Goal: Task Accomplishment & Management: Manage account settings

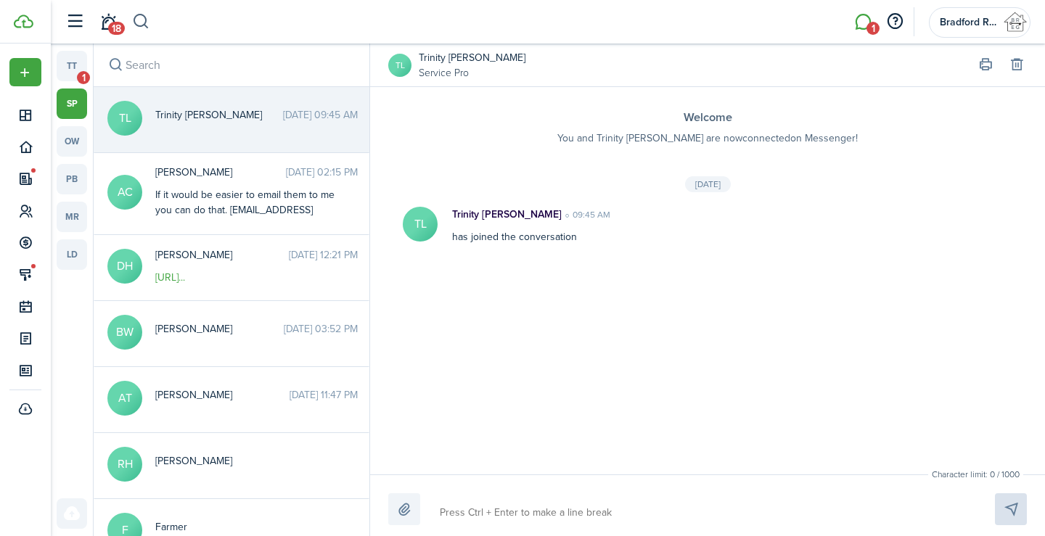
click at [144, 20] on button "button" at bounding box center [141, 21] width 18 height 25
click at [167, 17] on input "search" at bounding box center [331, 21] width 399 height 25
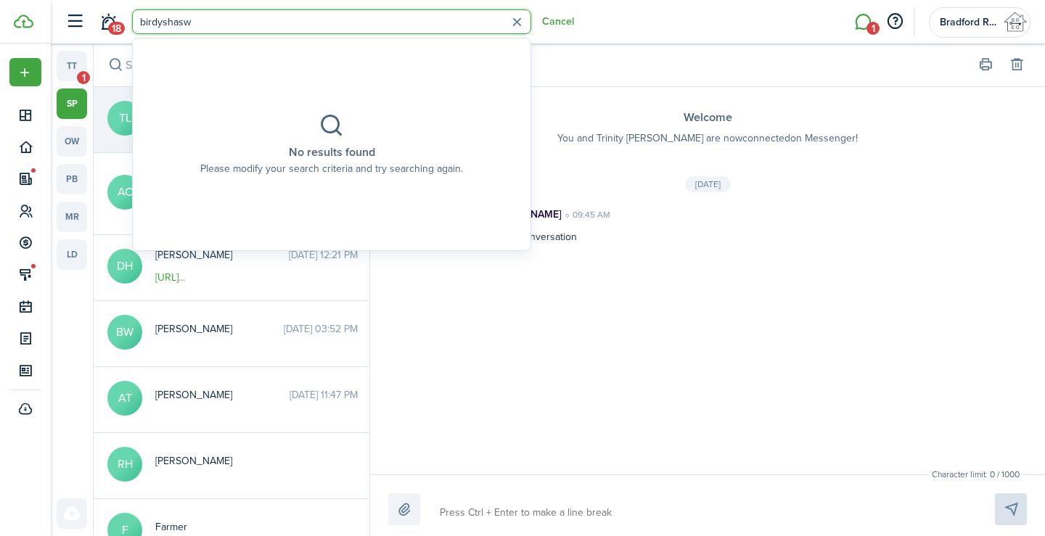
click at [165, 20] on input "birdyshasw" at bounding box center [331, 21] width 399 height 25
drag, startPoint x: 230, startPoint y: 25, endPoint x: 181, endPoint y: 27, distance: 49.3
click at [181, 27] on input "birdyshasw" at bounding box center [331, 21] width 399 height 25
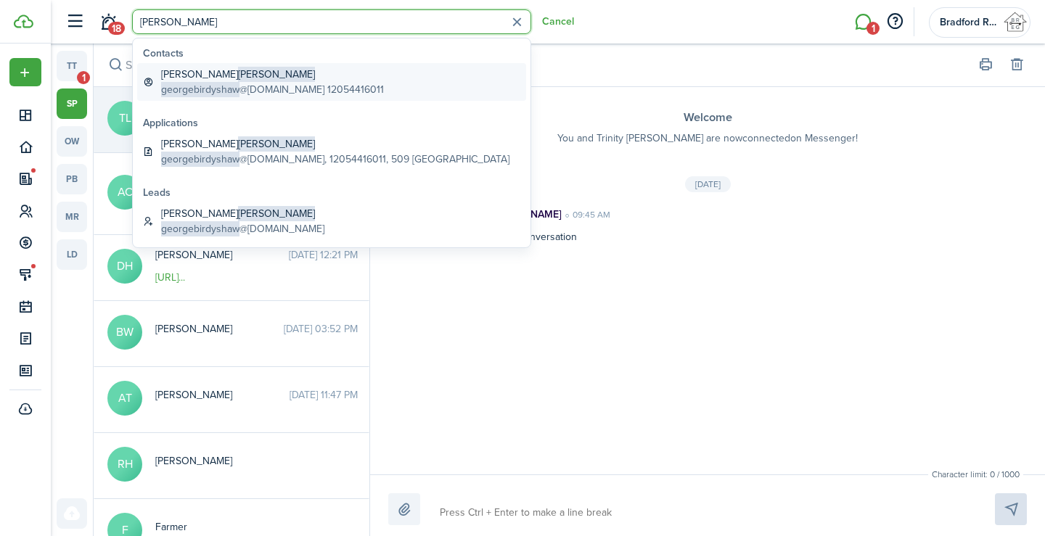
type input "birdyshaw"
click at [312, 89] on global-search-item-description "georgebirdyshaw @icloud.com 12054416011" at bounding box center [272, 89] width 223 height 15
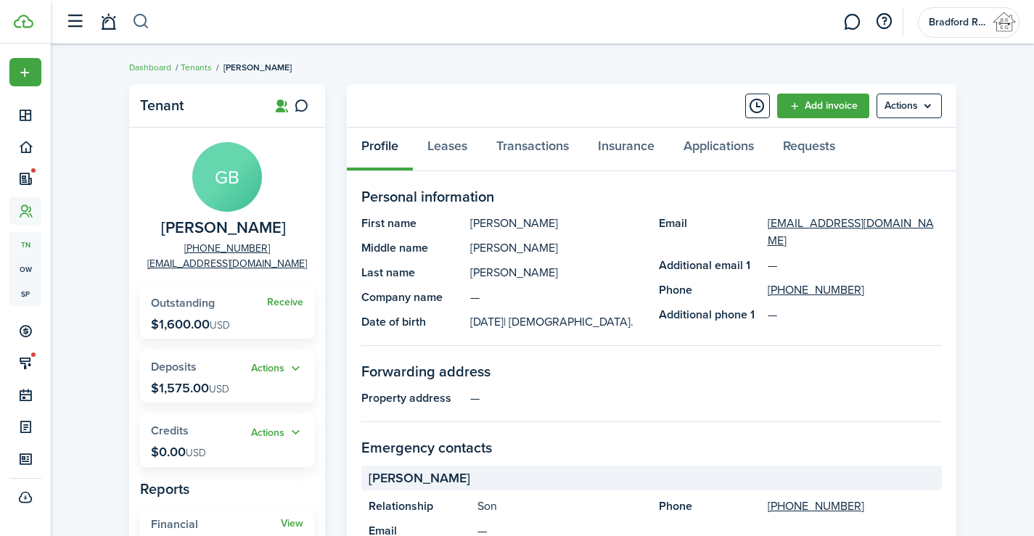
click at [141, 26] on button "button" at bounding box center [141, 21] width 18 height 25
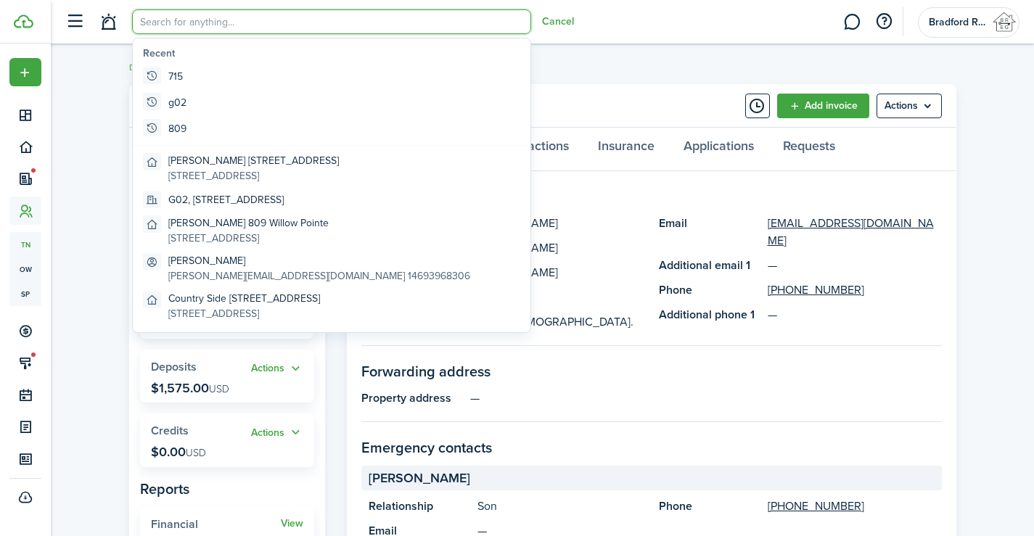
click at [165, 23] on input "search" at bounding box center [331, 21] width 399 height 25
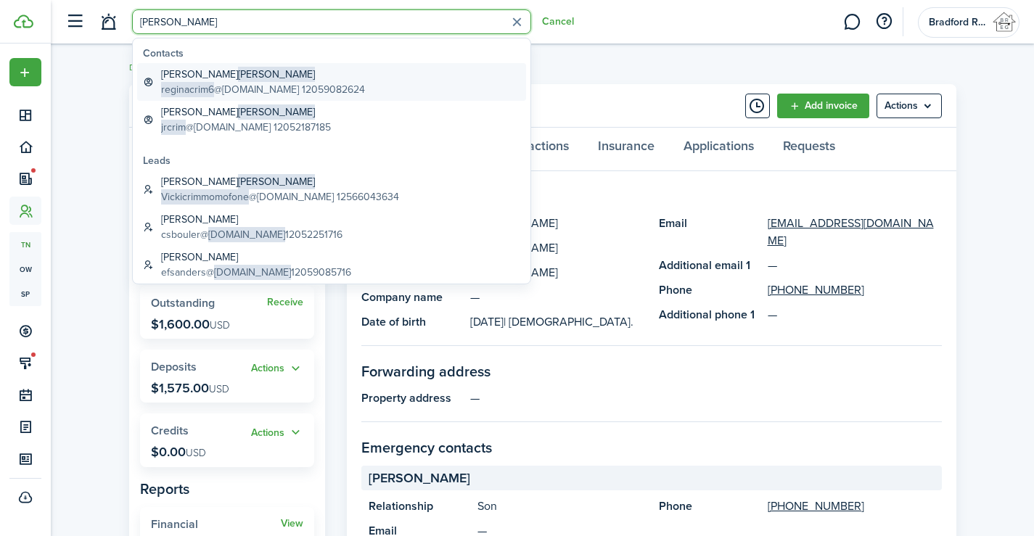
type input "crim"
click at [227, 79] on global-search-item-title "Regina Crim" at bounding box center [263, 74] width 204 height 15
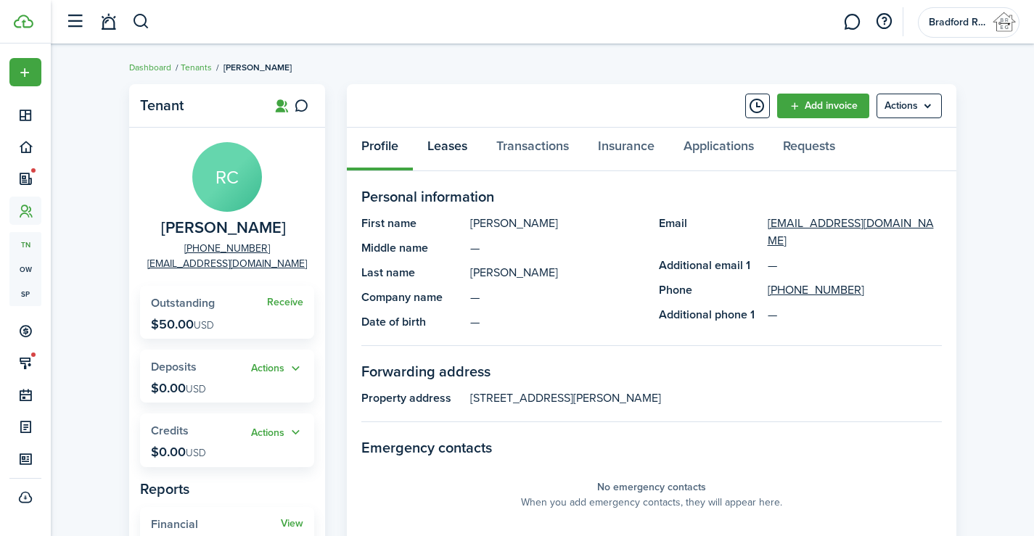
click at [451, 149] on link "Leases" at bounding box center [447, 150] width 69 height 44
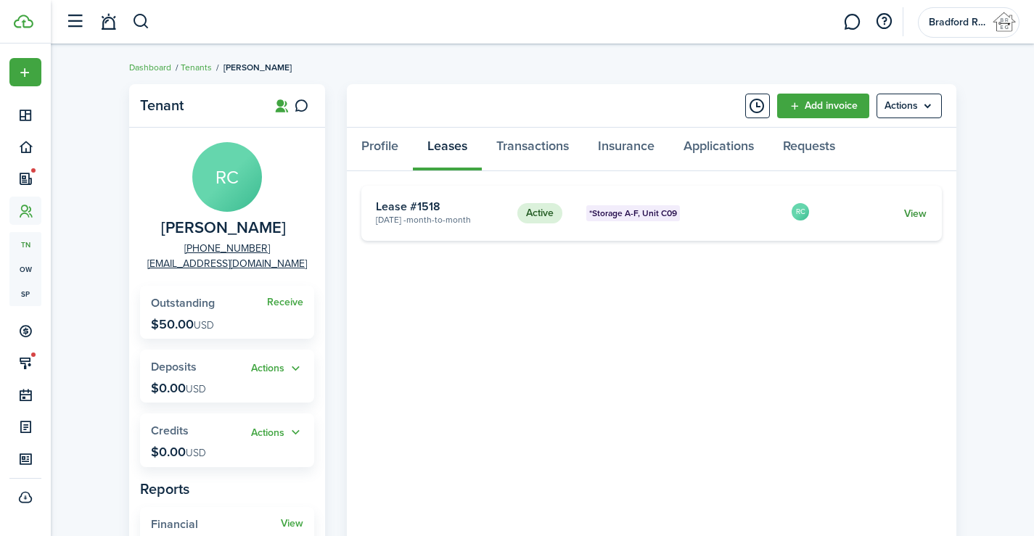
click at [920, 208] on link "View" at bounding box center [915, 213] width 22 height 15
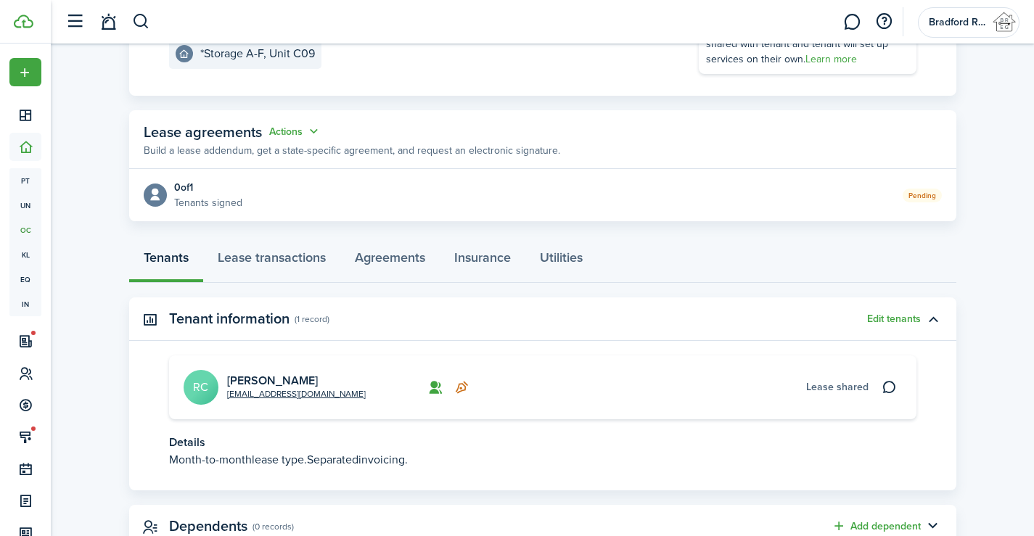
scroll to position [252, 0]
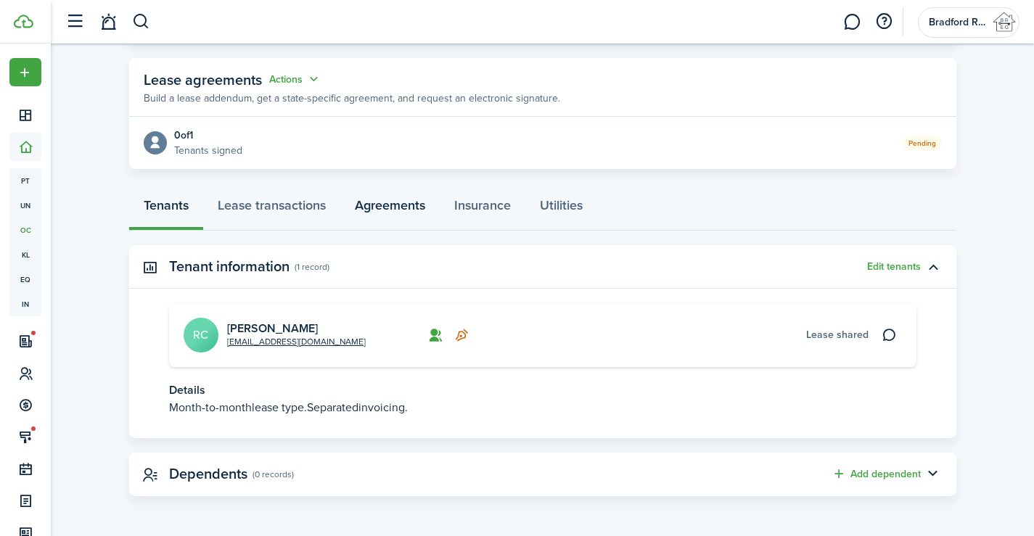
click at [409, 215] on link "Agreements" at bounding box center [389, 209] width 99 height 44
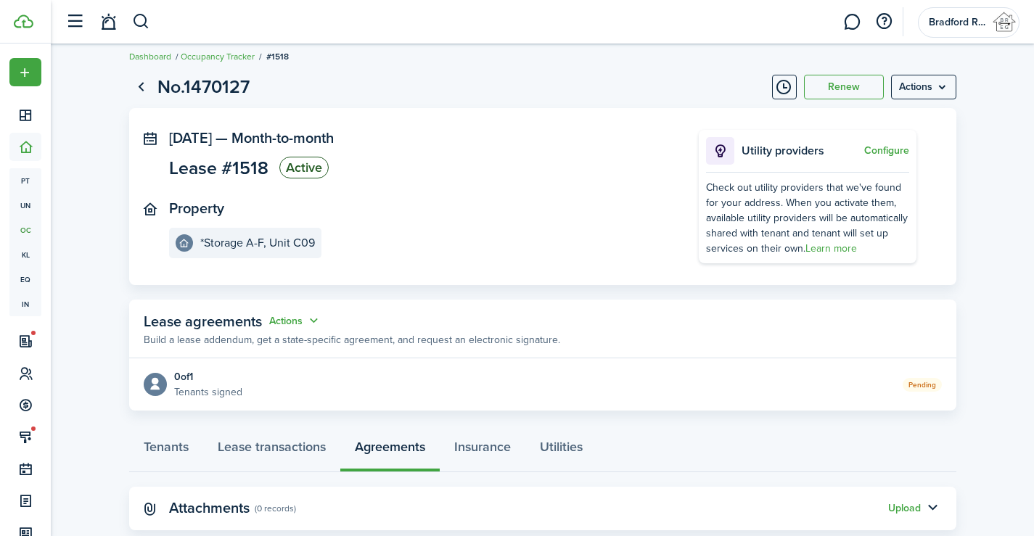
scroll to position [45, 0]
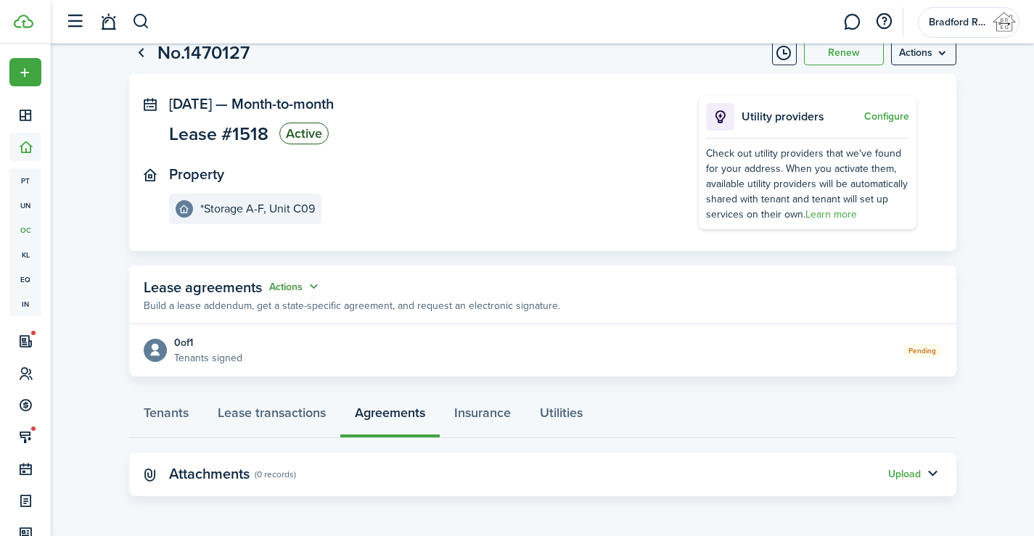
click at [297, 282] on button "Actions" at bounding box center [295, 287] width 52 height 17
click at [252, 308] on link "Edit" at bounding box center [258, 314] width 127 height 25
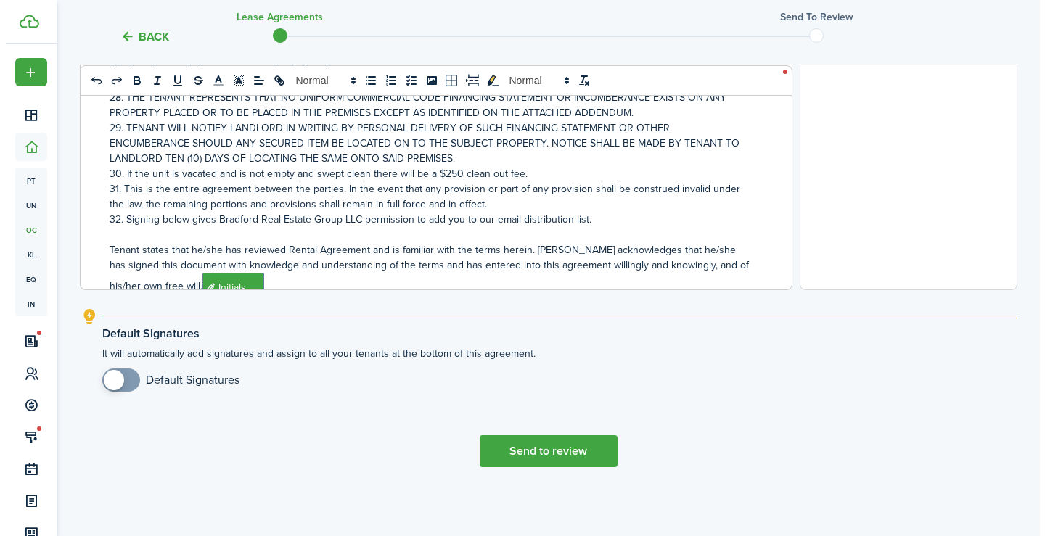
scroll to position [1554, 0]
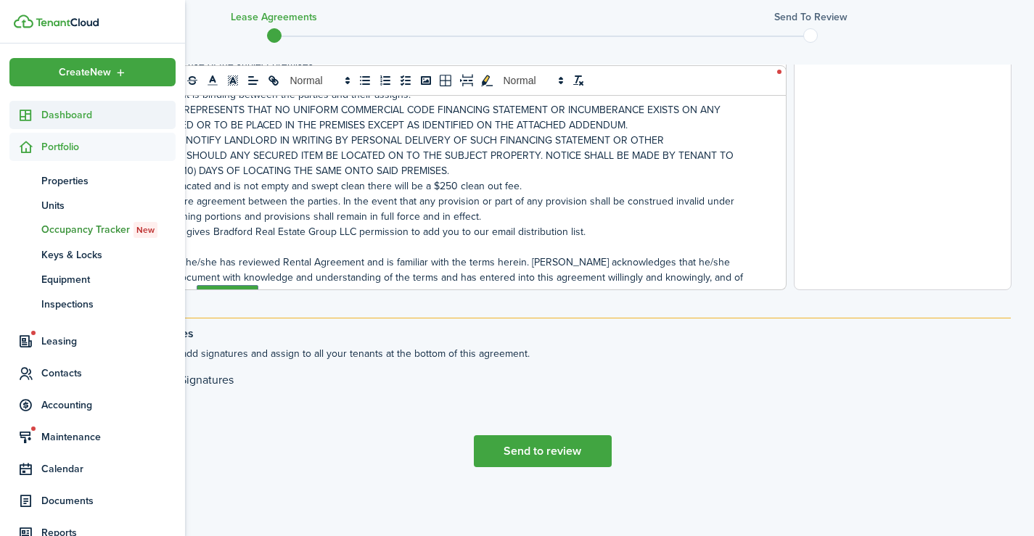
click at [24, 117] on icon at bounding box center [25, 115] width 15 height 15
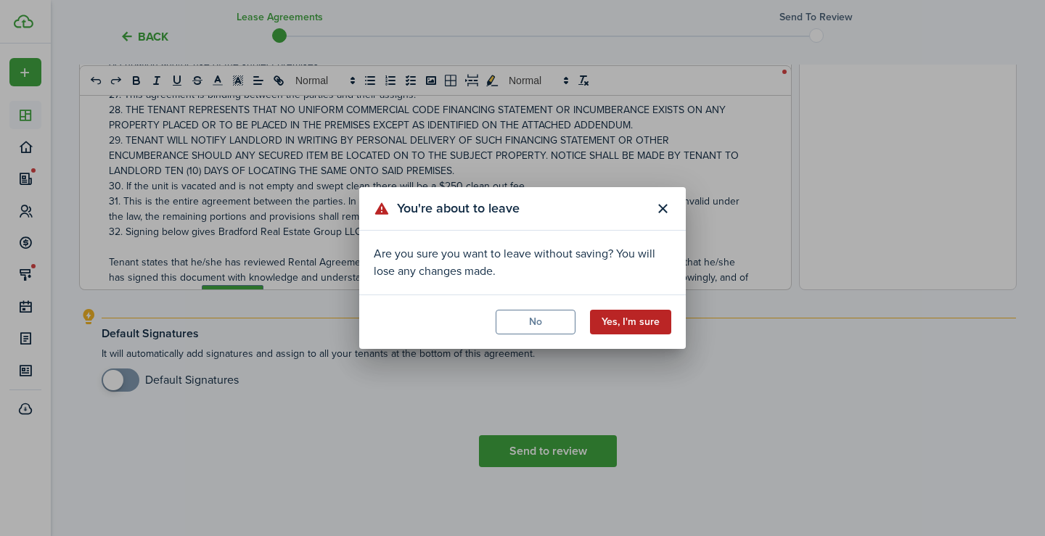
click at [619, 316] on button "Yes, I'm sure" at bounding box center [630, 322] width 81 height 25
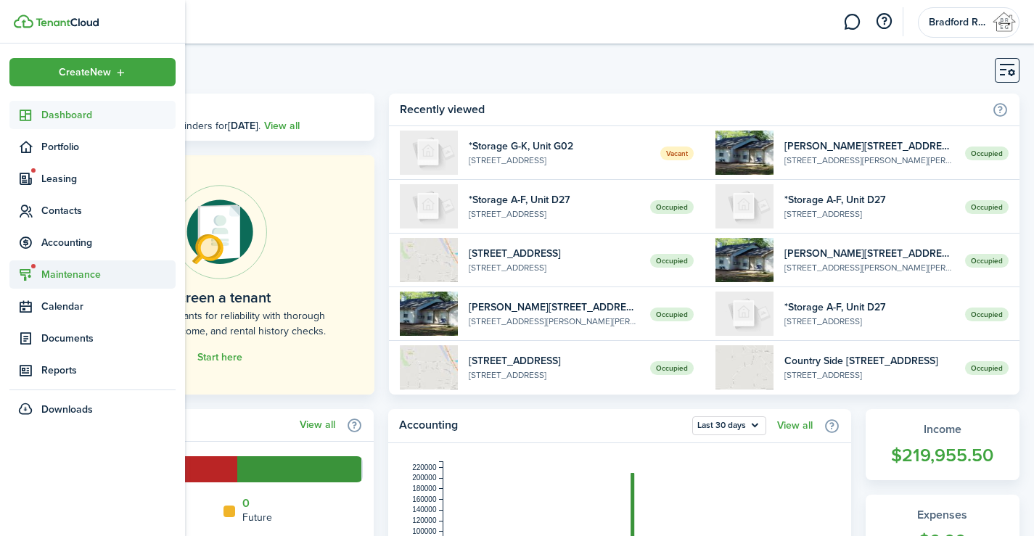
click at [58, 265] on span "Maintenance" at bounding box center [92, 274] width 166 height 28
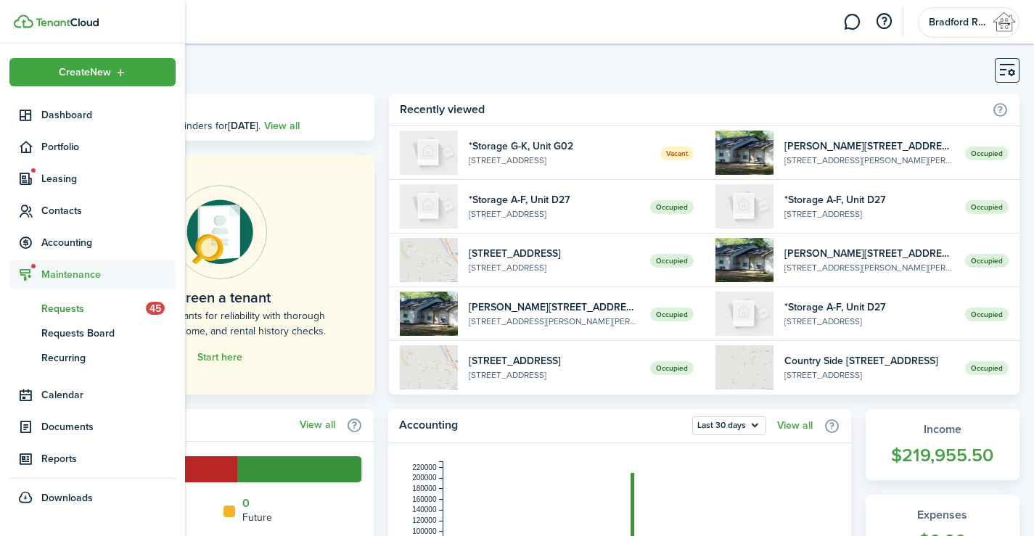
click at [75, 305] on span "Requests" at bounding box center [93, 308] width 104 height 15
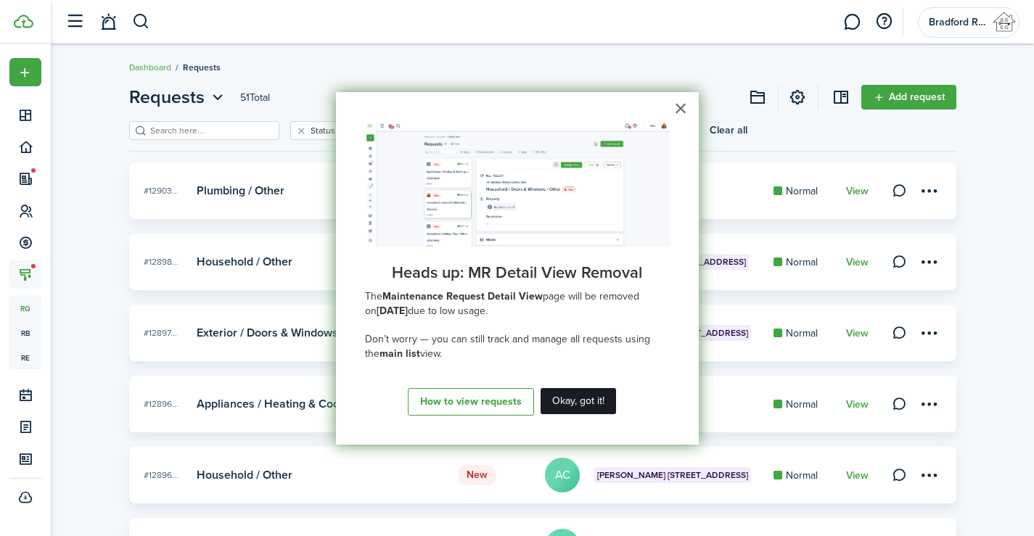
click at [573, 400] on button "Okay, got it!" at bounding box center [577, 401] width 75 height 26
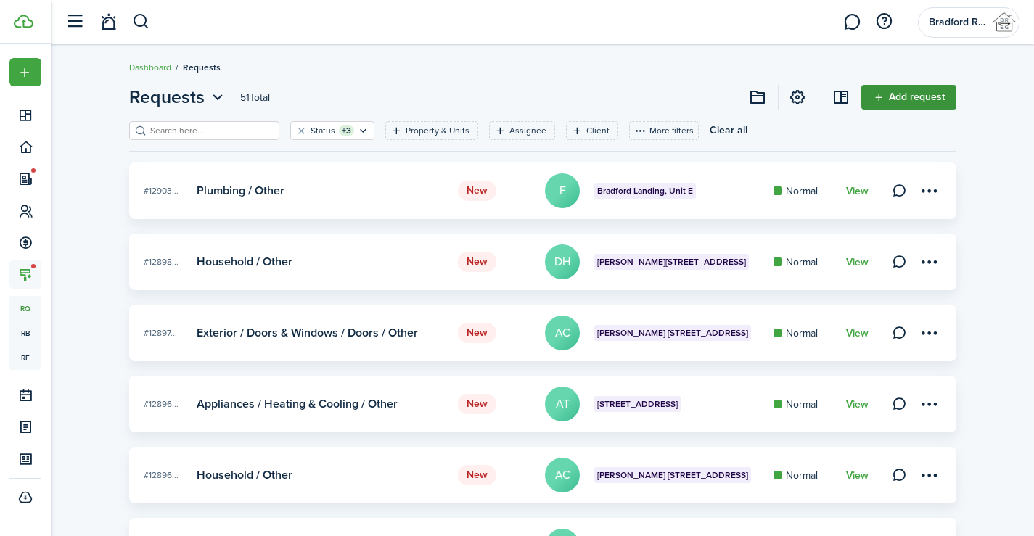
click at [940, 94] on link "Add request" at bounding box center [908, 97] width 95 height 25
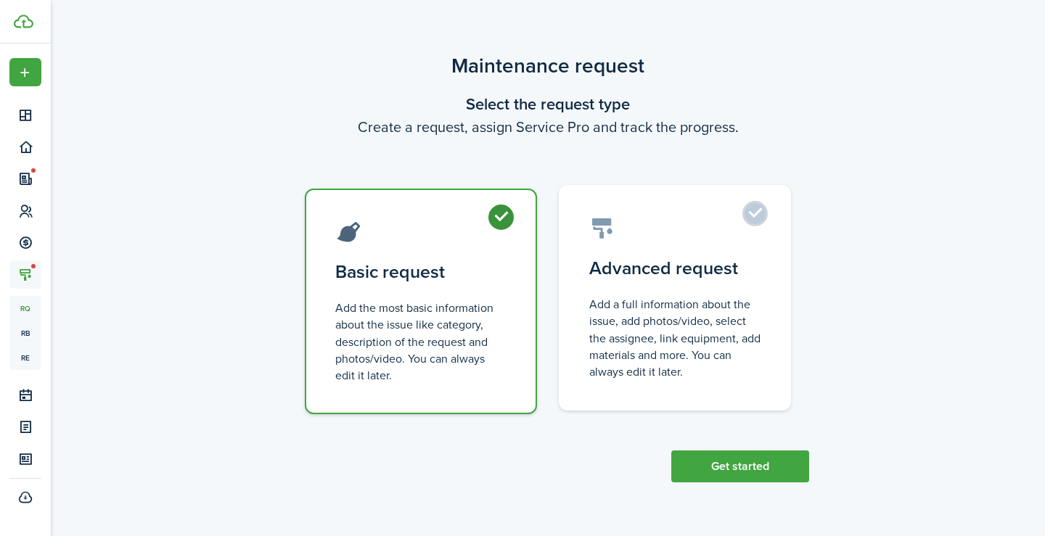
click at [659, 327] on control-radio-card-description "Add a full information about the issue, add photos/video, select the assignee, …" at bounding box center [674, 338] width 171 height 84
radio input "false"
radio input "true"
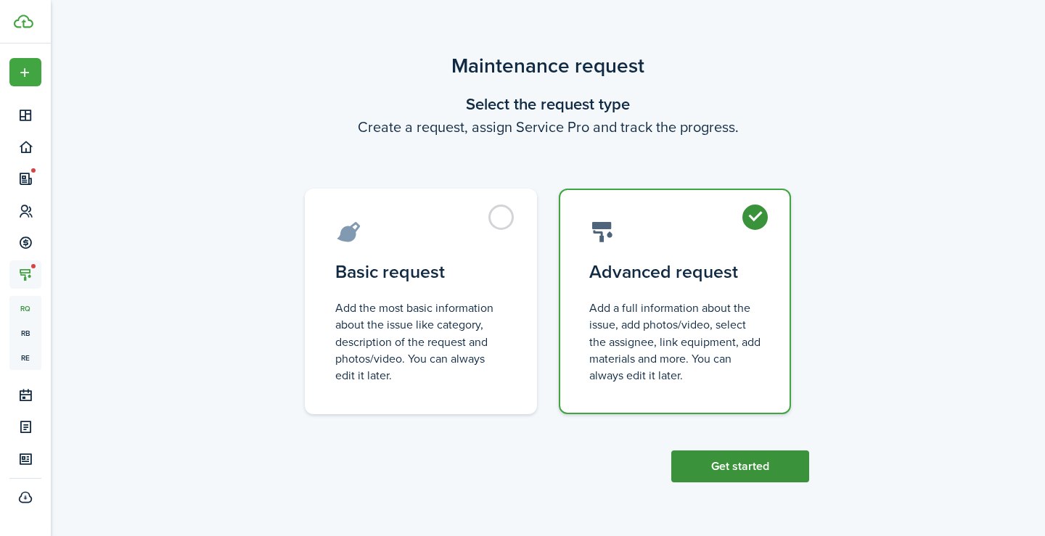
click at [742, 453] on button "Get started" at bounding box center [740, 466] width 138 height 32
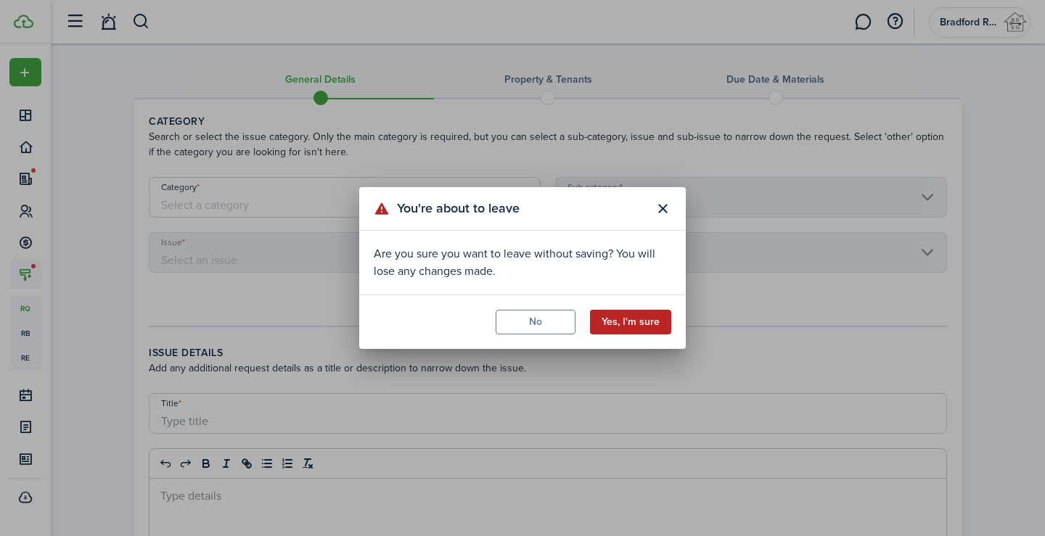
click at [616, 333] on button "Yes, I'm sure" at bounding box center [630, 322] width 81 height 25
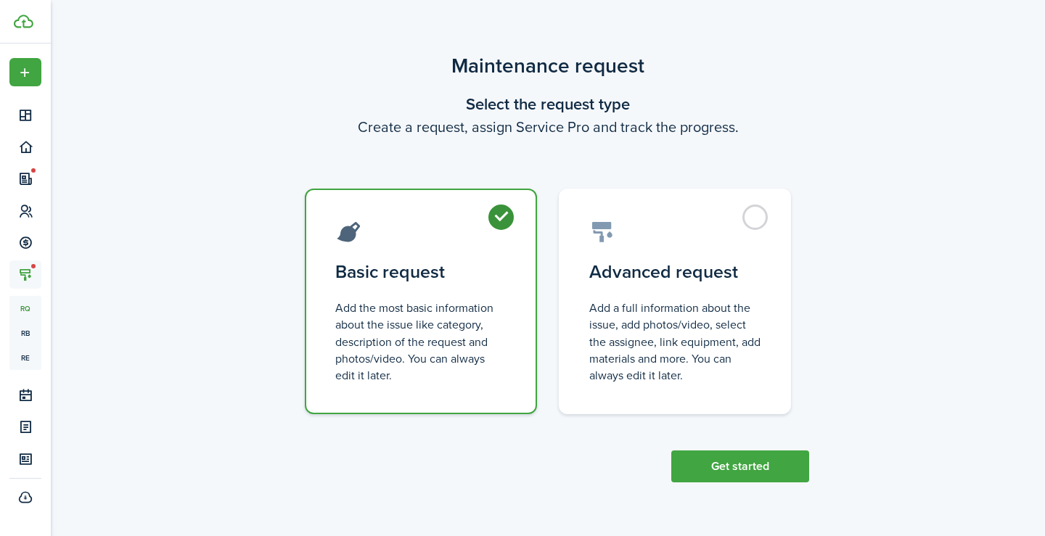
click at [417, 246] on label "Basic request Add the most basic information about the issue like category, des…" at bounding box center [421, 302] width 232 height 226
click at [712, 464] on button "Get started" at bounding box center [740, 466] width 138 height 32
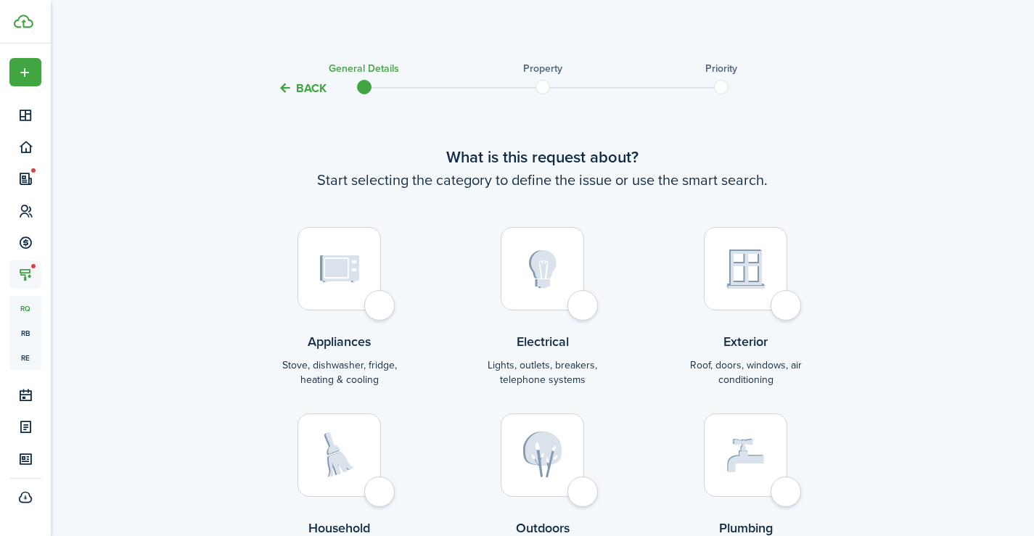
scroll to position [167, 0]
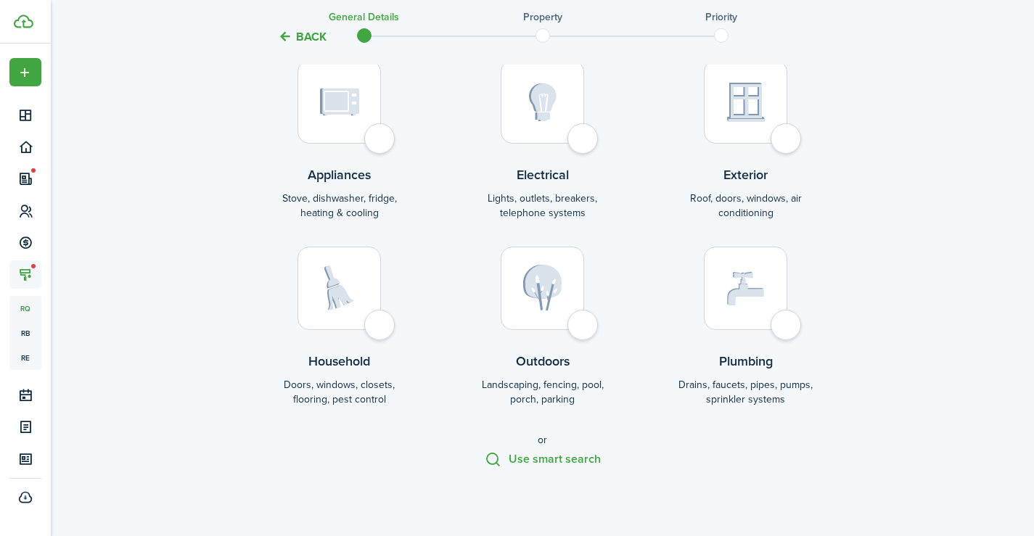
drag, startPoint x: 522, startPoint y: 131, endPoint x: 524, endPoint y: 144, distance: 14.1
click at [522, 132] on div at bounding box center [541, 101] width 83 height 83
radio input "true"
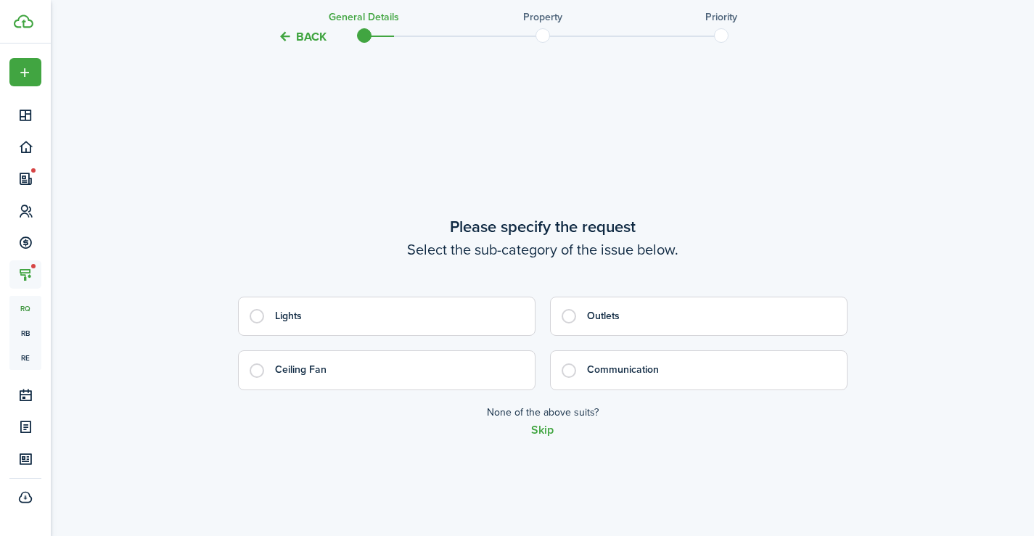
click at [529, 413] on p "None of the above suits?" at bounding box center [543, 412] width 112 height 15
click at [545, 429] on button "Skip" at bounding box center [542, 430] width 22 height 13
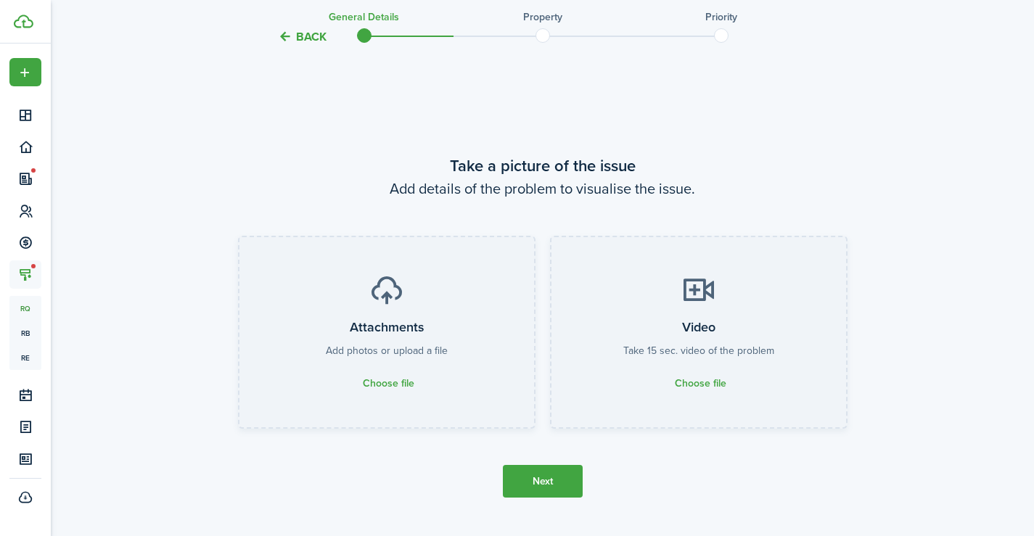
click at [521, 466] on button "Next" at bounding box center [543, 481] width 80 height 33
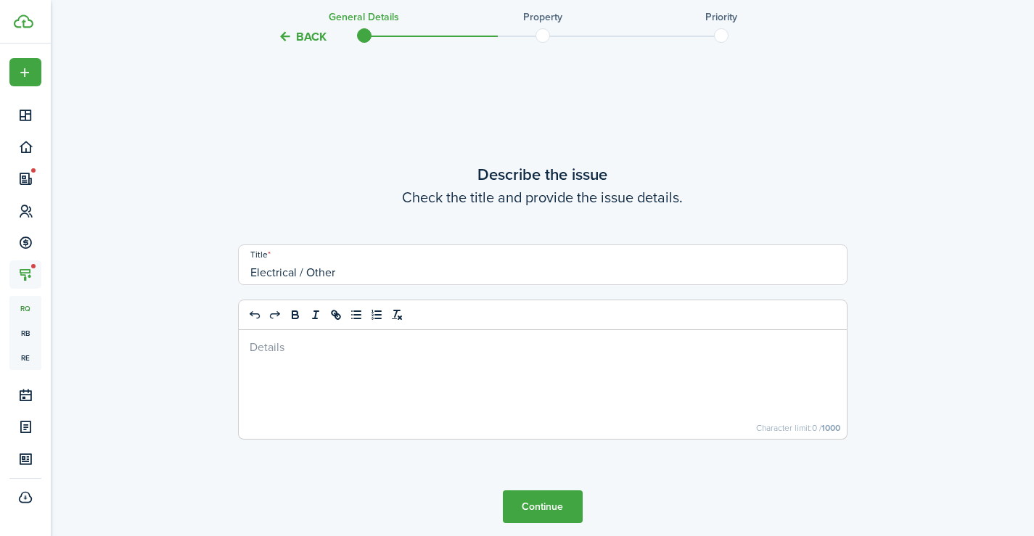
scroll to position [1678, 0]
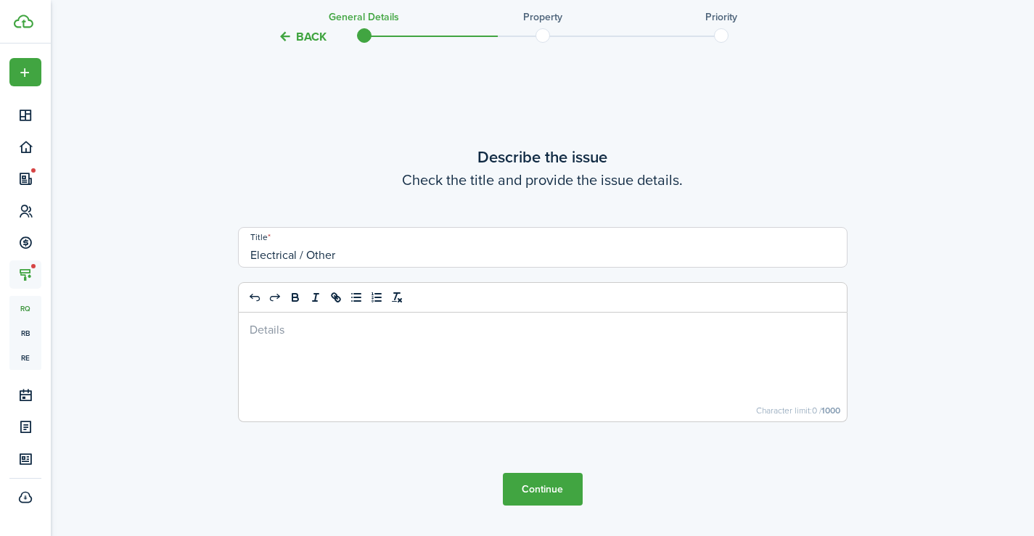
click at [416, 389] on div at bounding box center [543, 367] width 608 height 109
click at [556, 491] on button "Continue" at bounding box center [543, 489] width 80 height 33
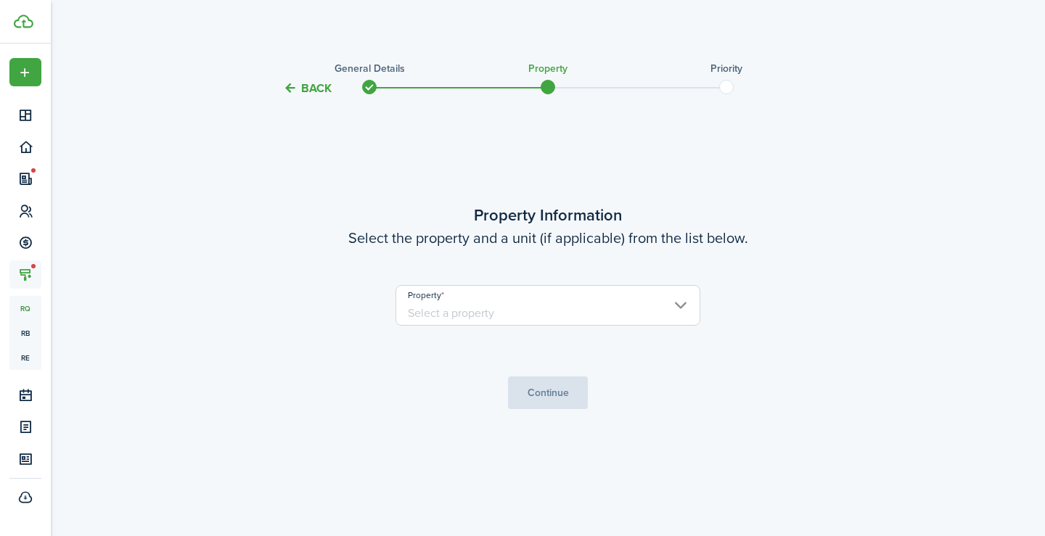
click at [588, 313] on input "Property" at bounding box center [547, 305] width 305 height 41
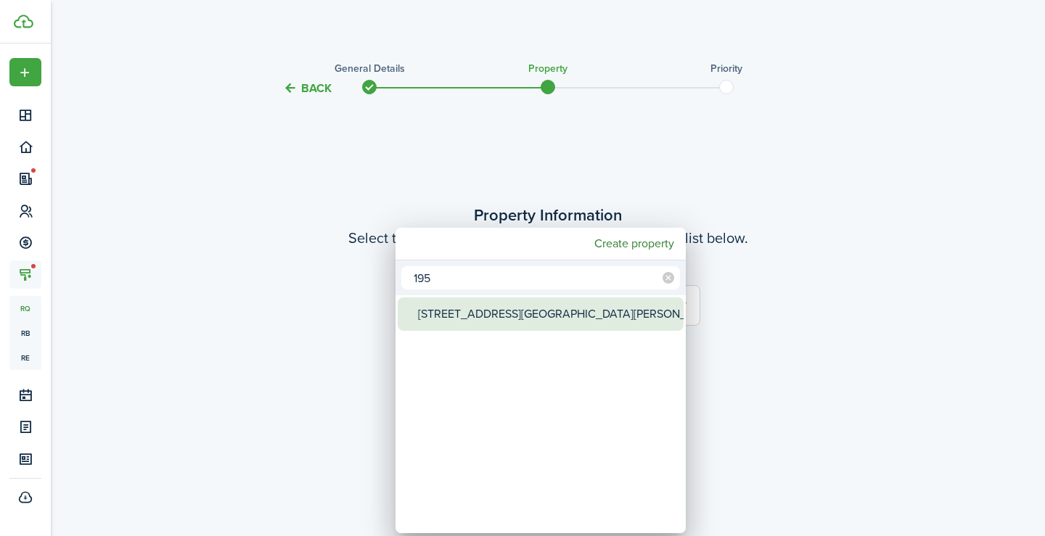
type input "195"
click at [549, 307] on div "195 Melton Street Duplex" at bounding box center [546, 313] width 257 height 33
type input "195 Melton Street Duplex"
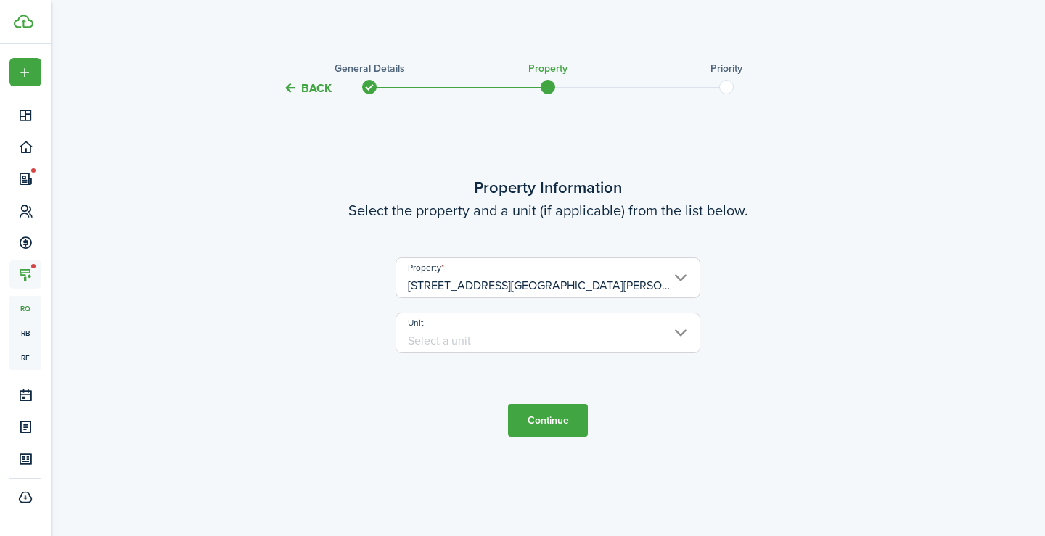
click at [552, 331] on input "Unit" at bounding box center [547, 333] width 305 height 41
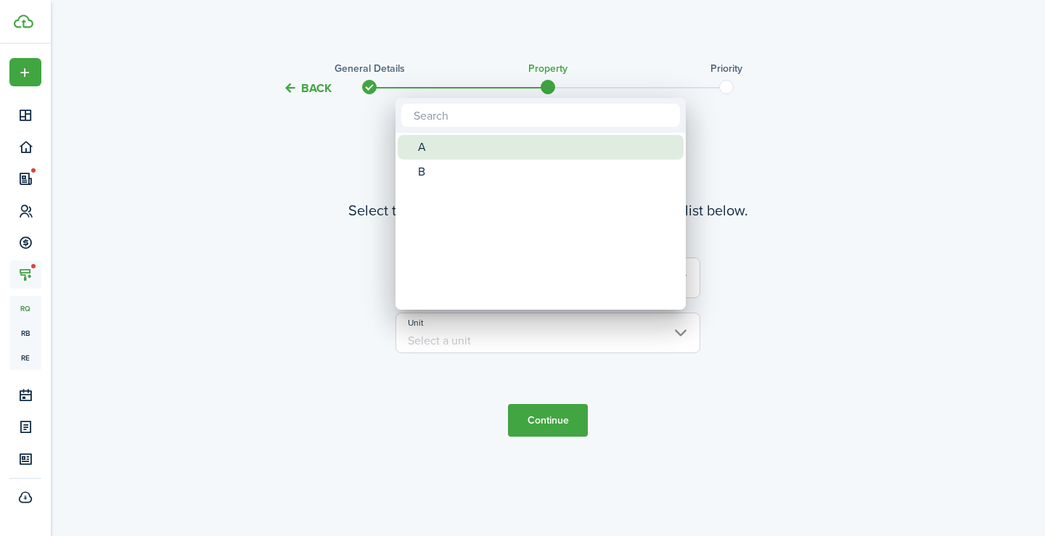
click at [461, 149] on div "A" at bounding box center [546, 147] width 257 height 25
type input "A"
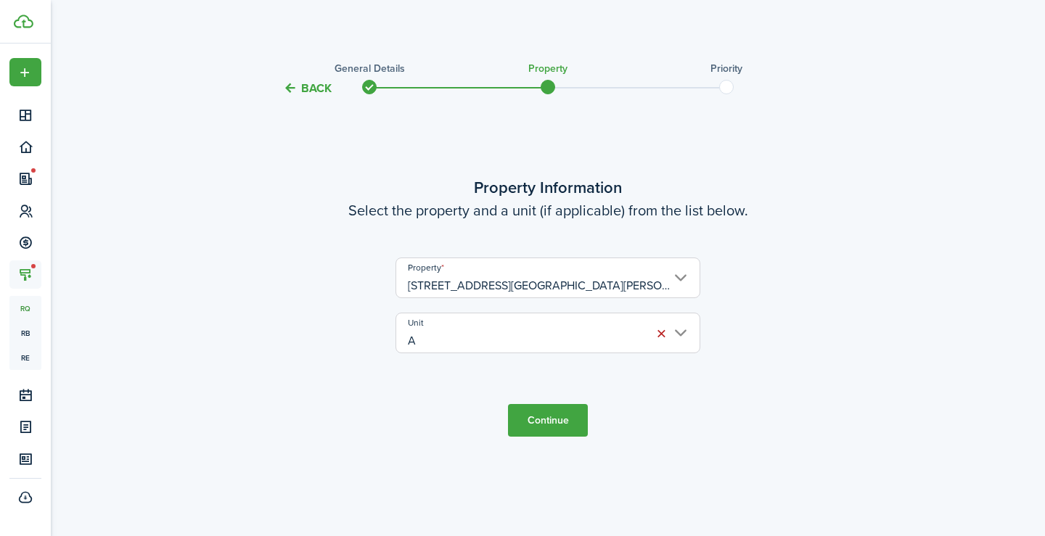
click at [558, 417] on button "Continue" at bounding box center [548, 420] width 80 height 33
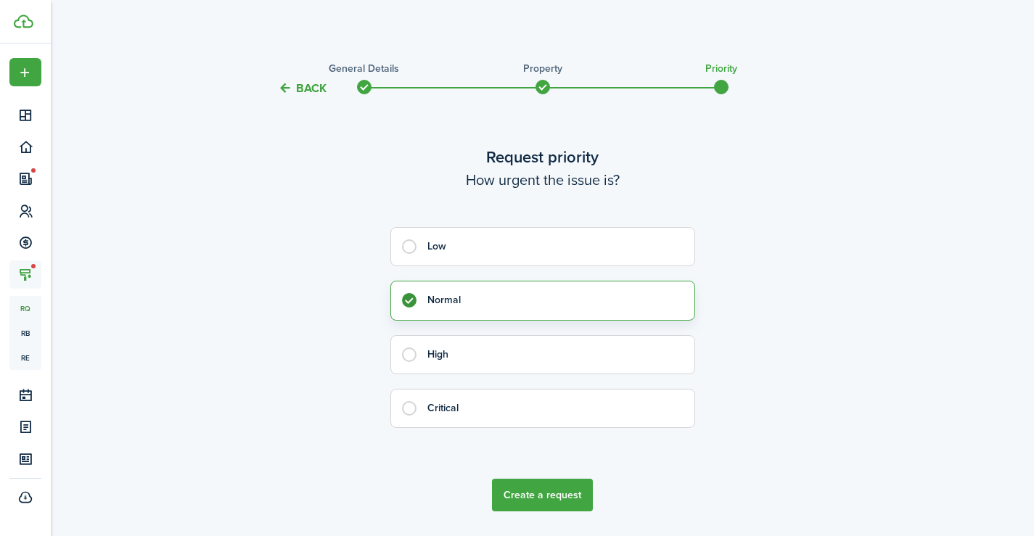
click at [564, 493] on button "Create a request" at bounding box center [542, 495] width 101 height 33
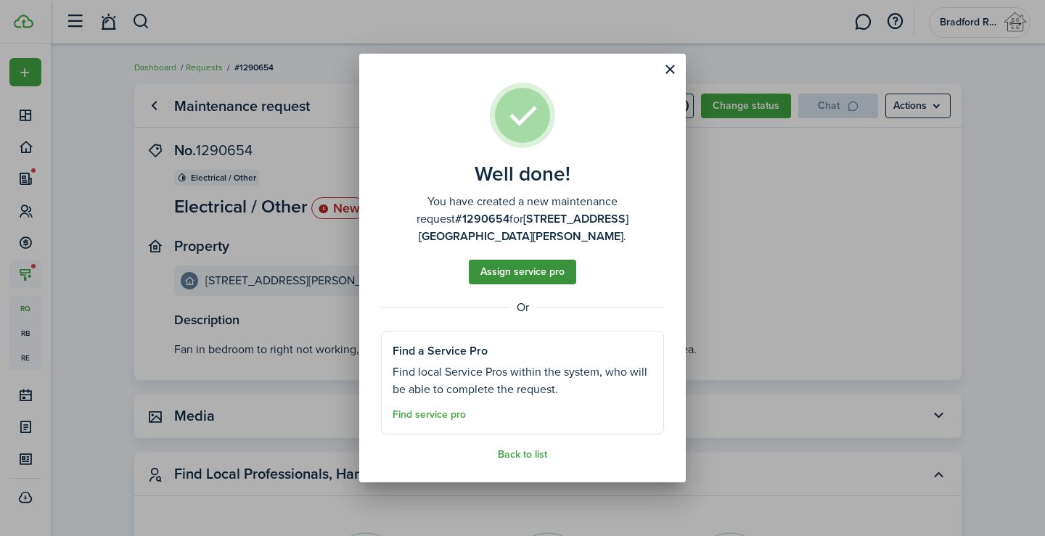
click at [538, 260] on button "Assign service pro" at bounding box center [522, 272] width 107 height 25
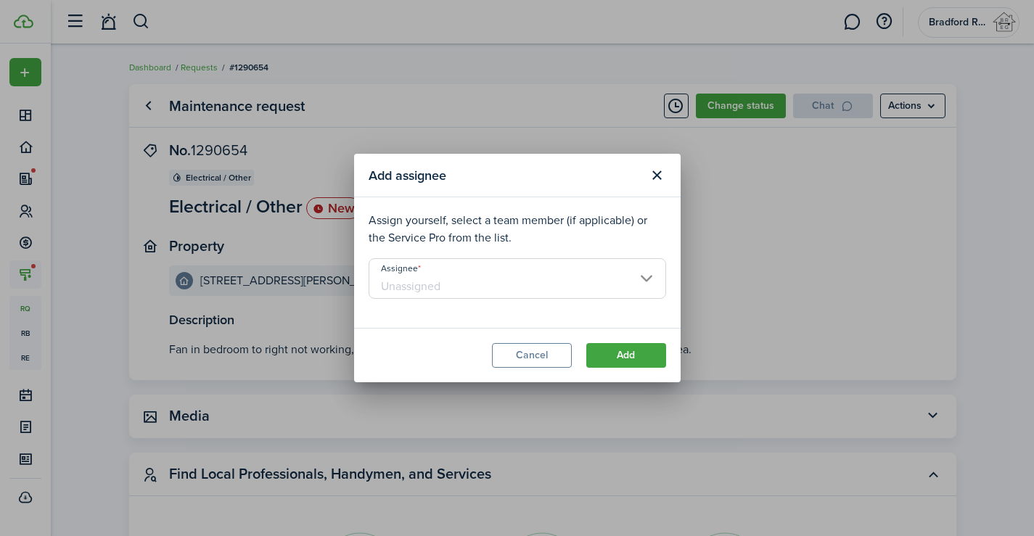
click at [533, 280] on input "Assignee" at bounding box center [516, 278] width 297 height 41
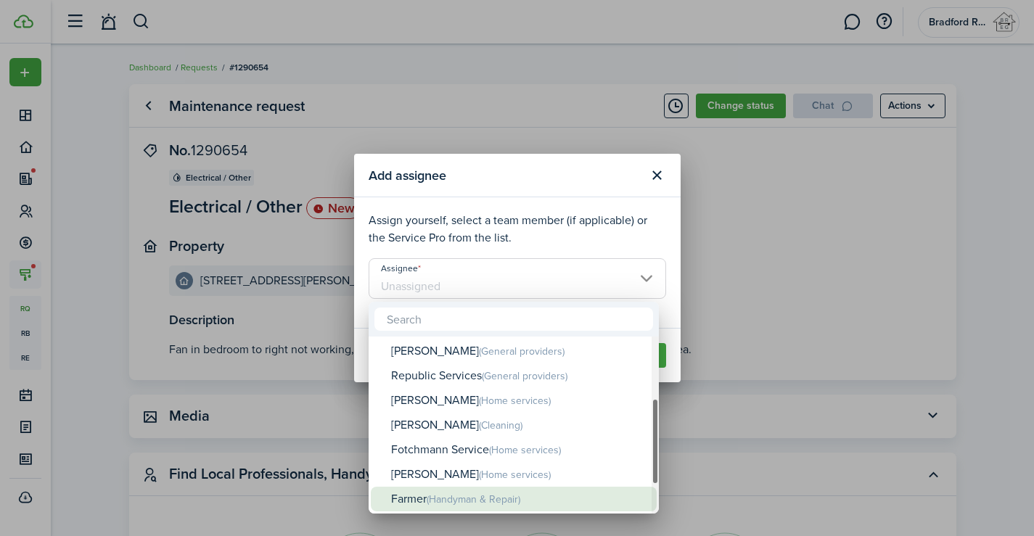
drag, startPoint x: 462, startPoint y: 498, endPoint x: 484, endPoint y: 471, distance: 34.6
click at [461, 499] on span "(Handyman & Repair)" at bounding box center [474, 499] width 94 height 15
type input "Farmer"
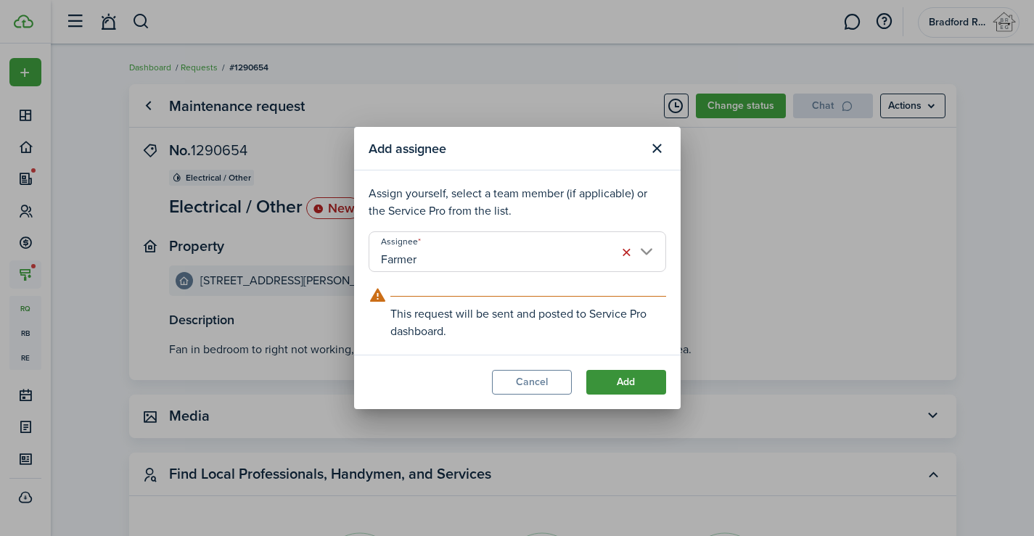
click at [625, 379] on button "Add" at bounding box center [626, 382] width 80 height 25
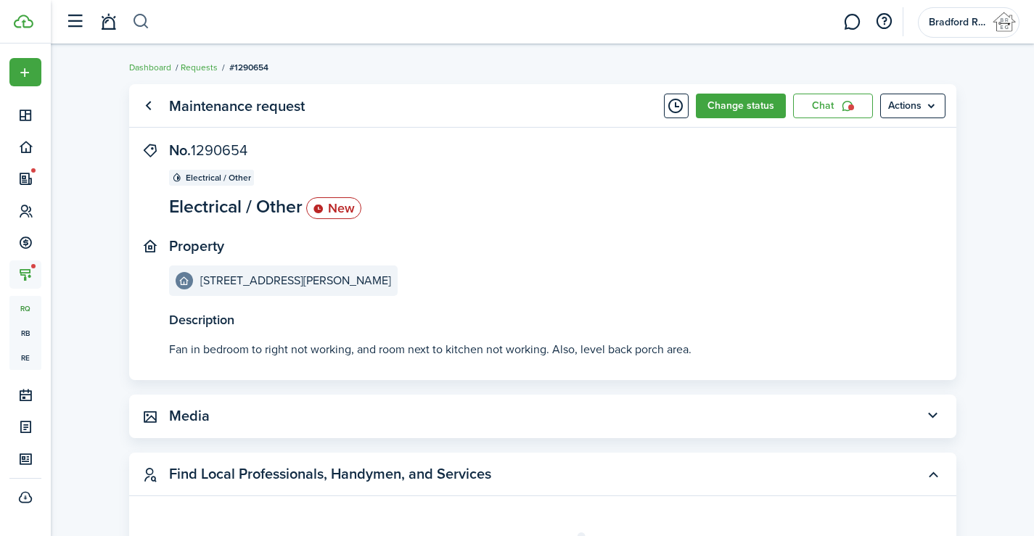
click at [145, 22] on button "button" at bounding box center [141, 21] width 18 height 25
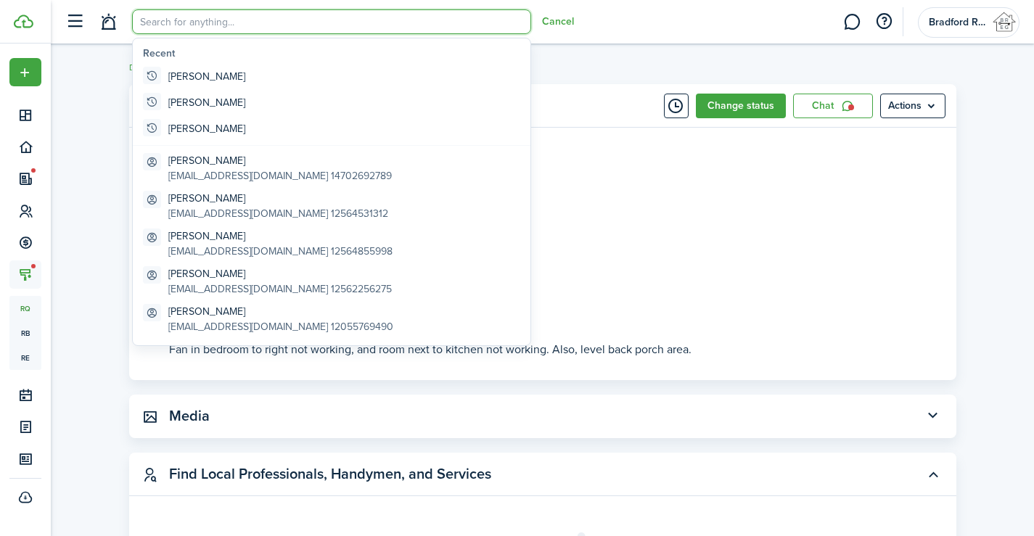
click at [600, 113] on panel-main-header "Maintenance request Change status Chat Actions" at bounding box center [542, 106] width 827 height 44
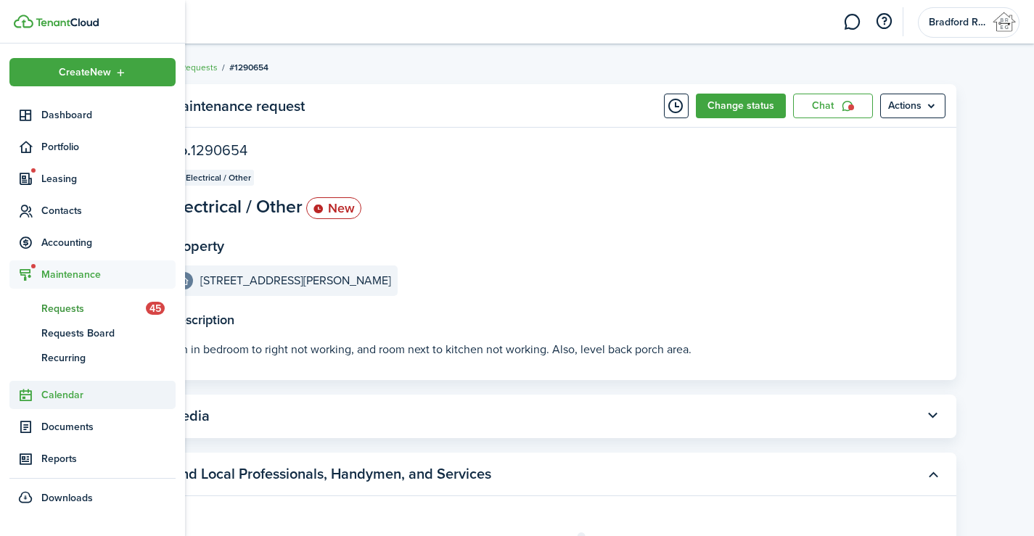
click at [76, 399] on span "Calendar" at bounding box center [108, 394] width 134 height 15
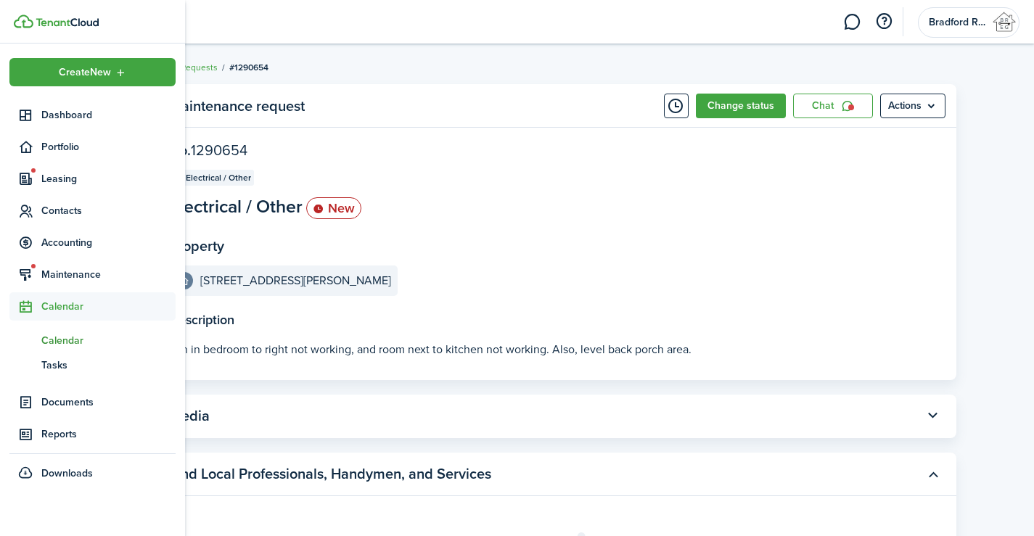
click at [54, 340] on span "Calendar" at bounding box center [108, 340] width 134 height 15
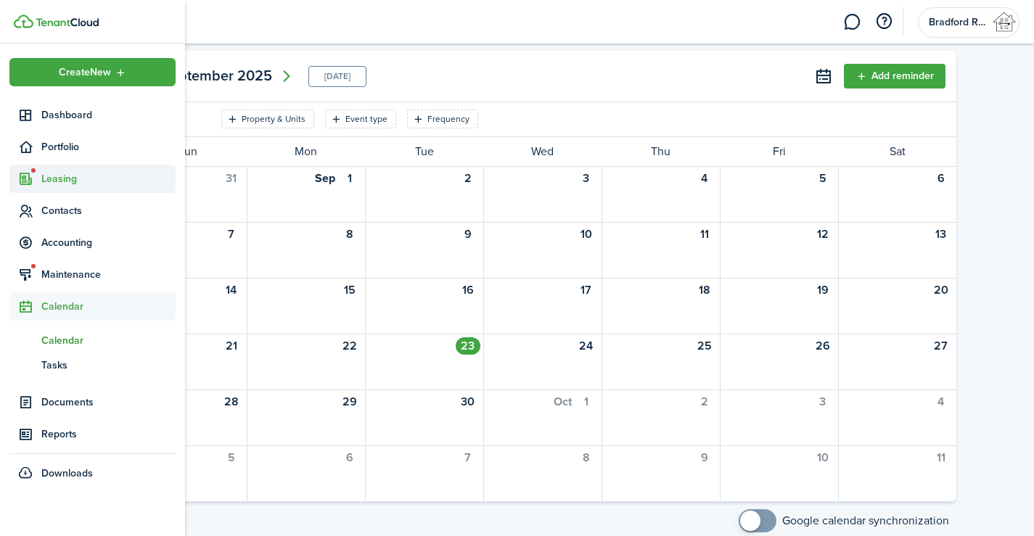
click at [49, 182] on span "Leasing" at bounding box center [108, 178] width 134 height 15
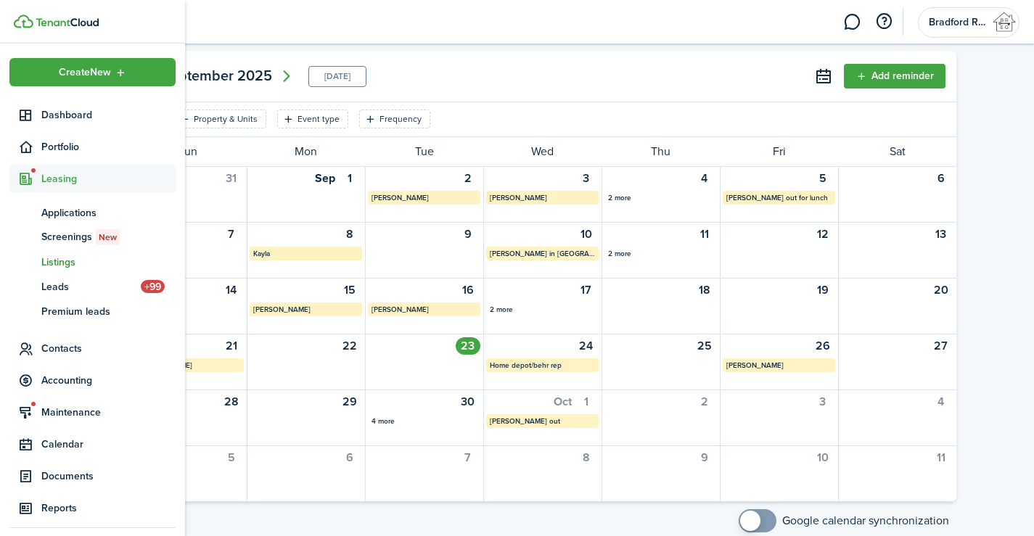
click at [59, 267] on span "Listings" at bounding box center [108, 262] width 134 height 15
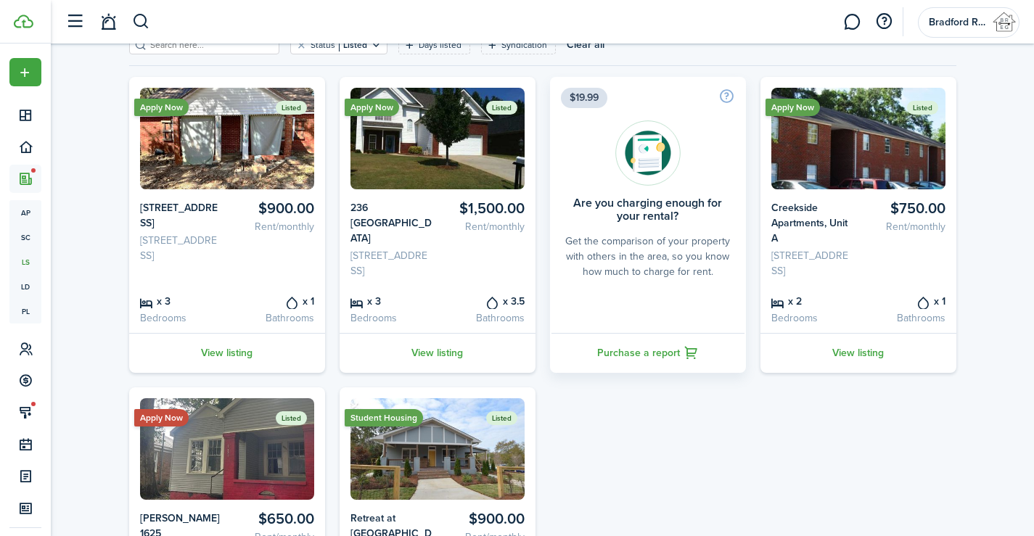
scroll to position [303, 0]
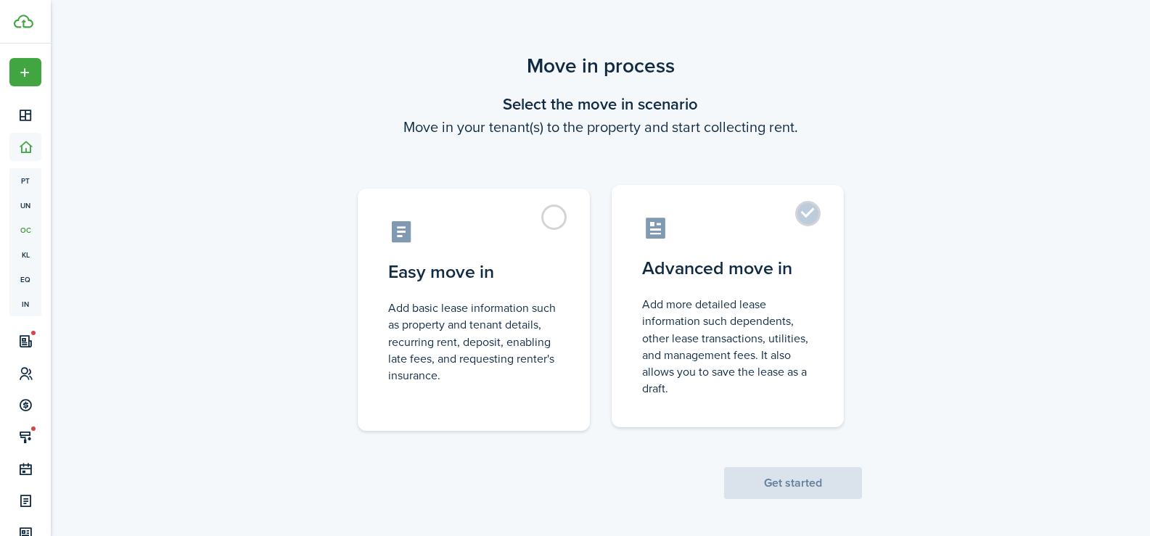
click at [730, 347] on control-radio-card-description "Add more detailed lease information such dependents, other lease transactions, …" at bounding box center [727, 346] width 171 height 101
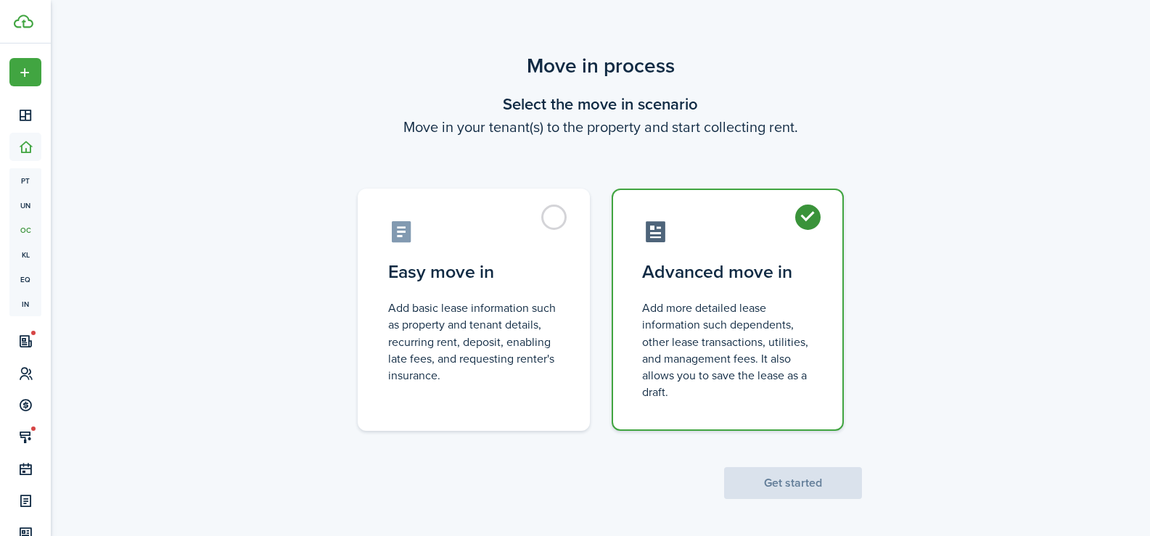
radio input "true"
click at [782, 499] on button "Get started" at bounding box center [793, 483] width 138 height 32
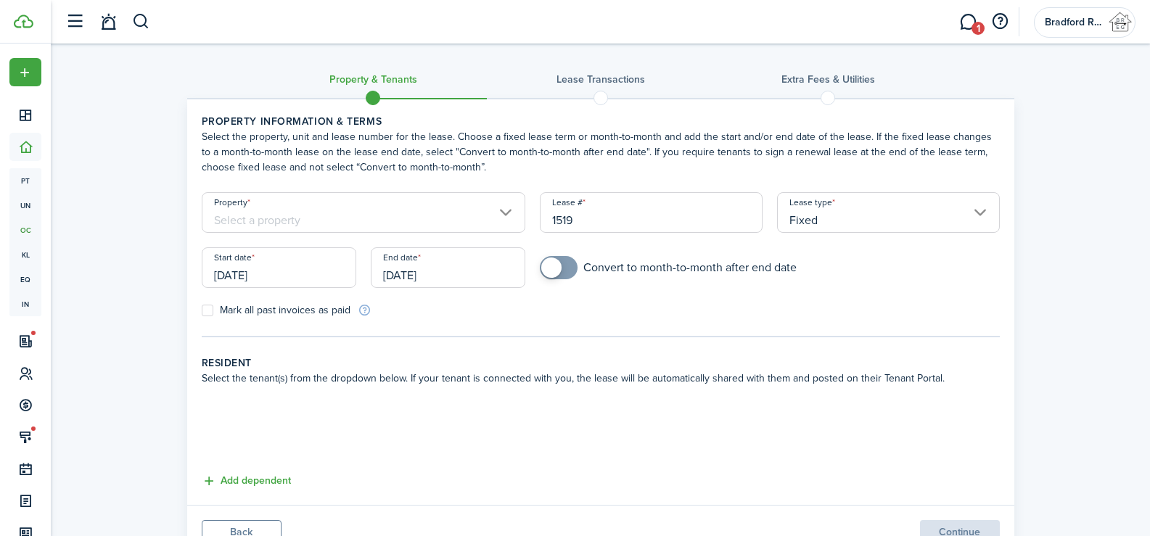
click at [290, 281] on input "[DATE]" at bounding box center [279, 267] width 155 height 41
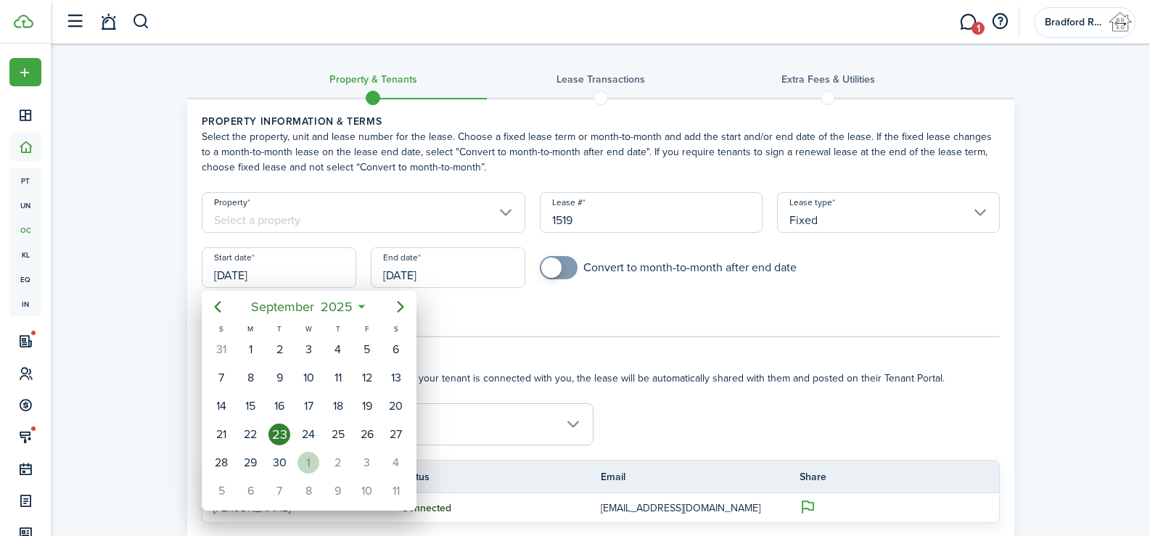
click at [308, 468] on div "1" at bounding box center [308, 463] width 22 height 22
type input "[DATE]"
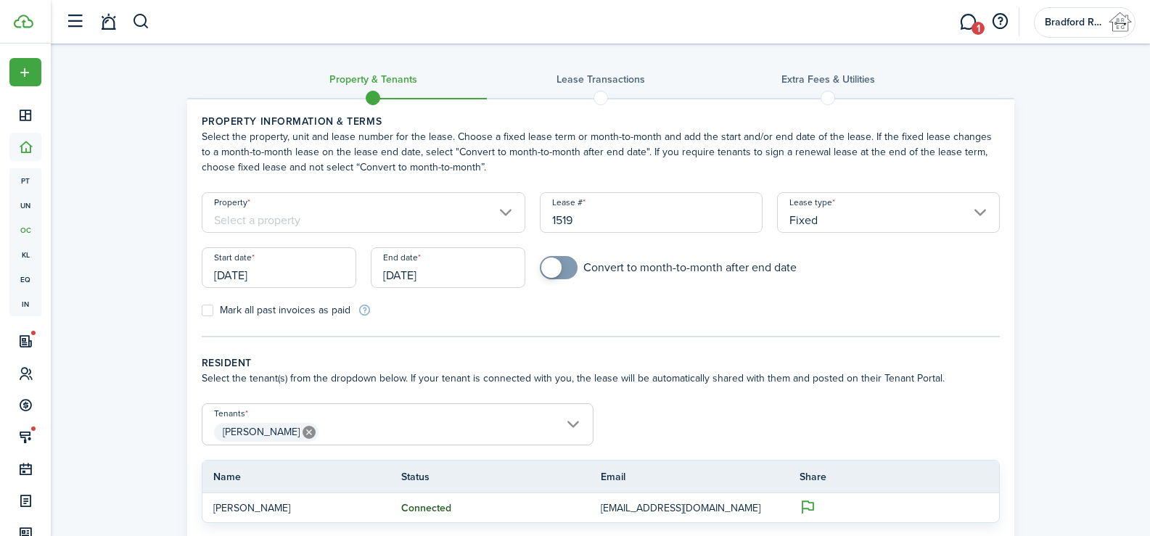
click at [436, 271] on input "[DATE]" at bounding box center [448, 267] width 155 height 41
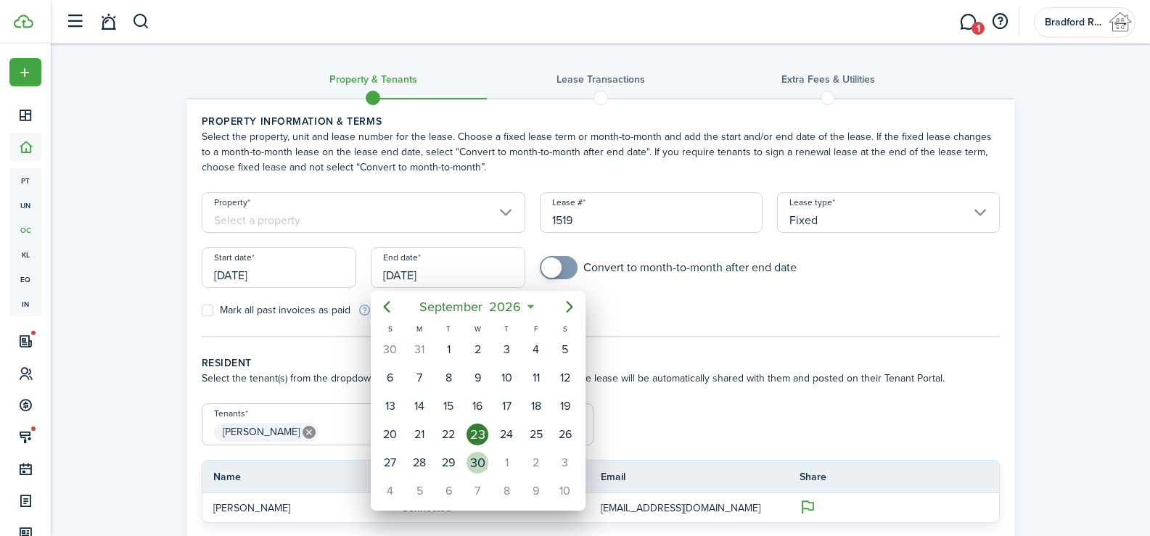
click at [477, 464] on div "30" at bounding box center [477, 463] width 22 height 22
type input "[DATE]"
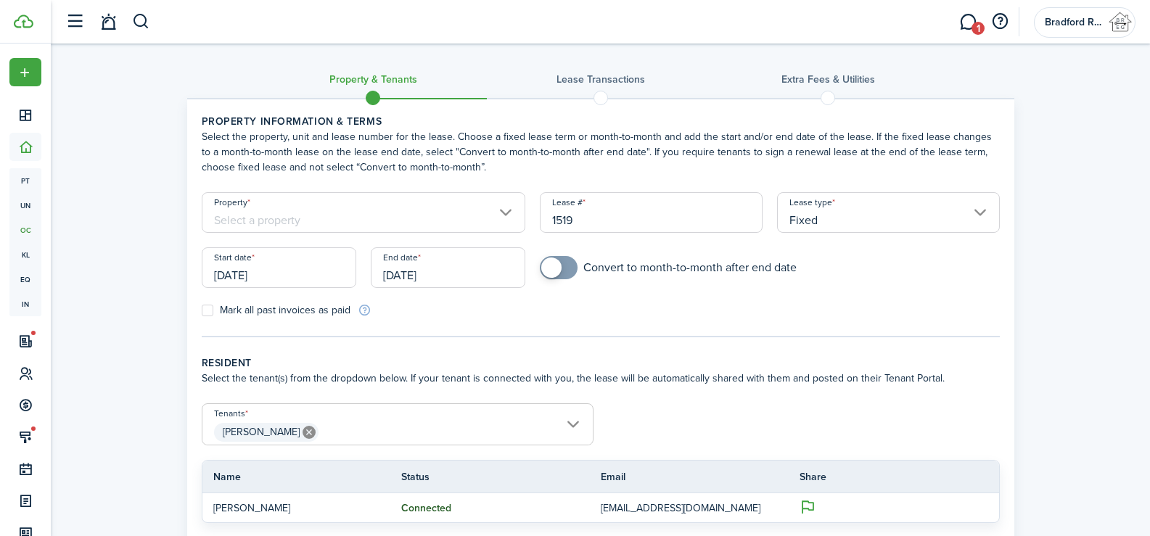
checkbox input "true"
click at [563, 272] on span at bounding box center [558, 267] width 15 height 23
click at [417, 202] on input "Property" at bounding box center [364, 212] width 324 height 41
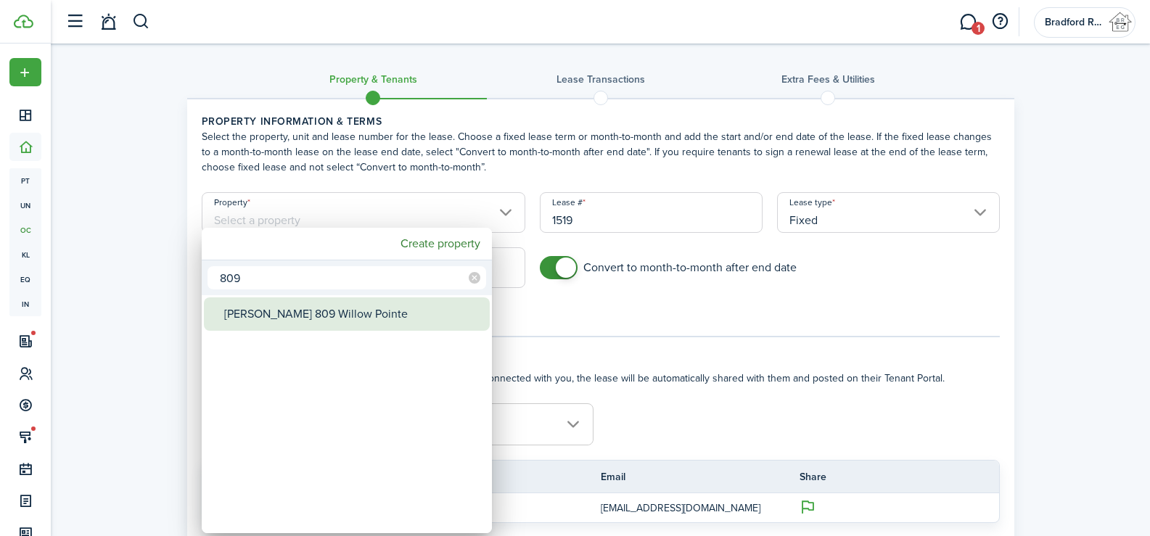
type input "809"
click at [347, 314] on div "[PERSON_NAME] 809 Willow Pointe" at bounding box center [352, 313] width 257 height 33
type input "[PERSON_NAME] 809 Willow Pointe"
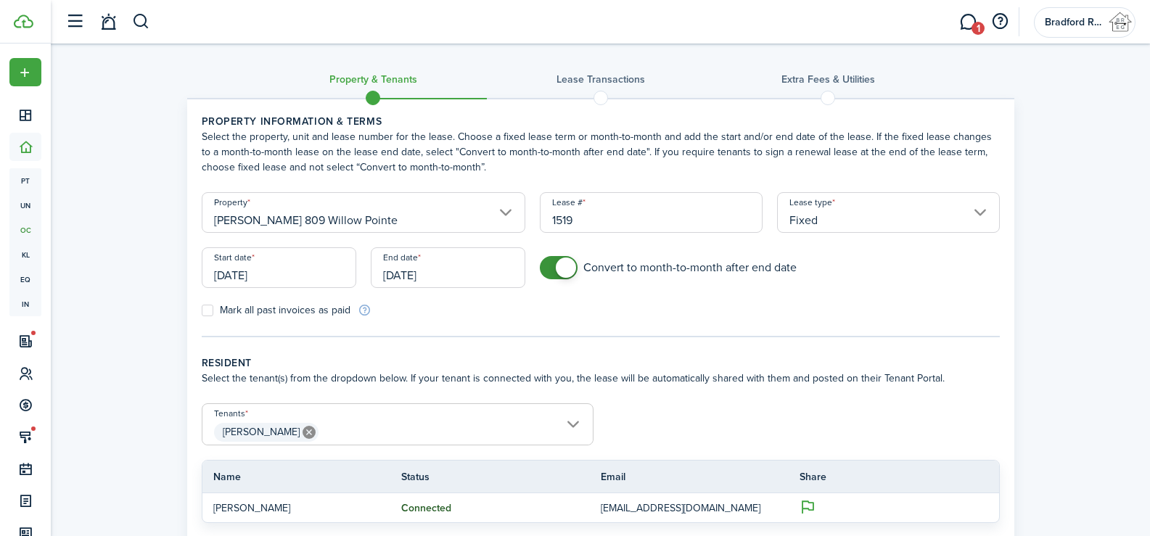
scroll to position [128, 0]
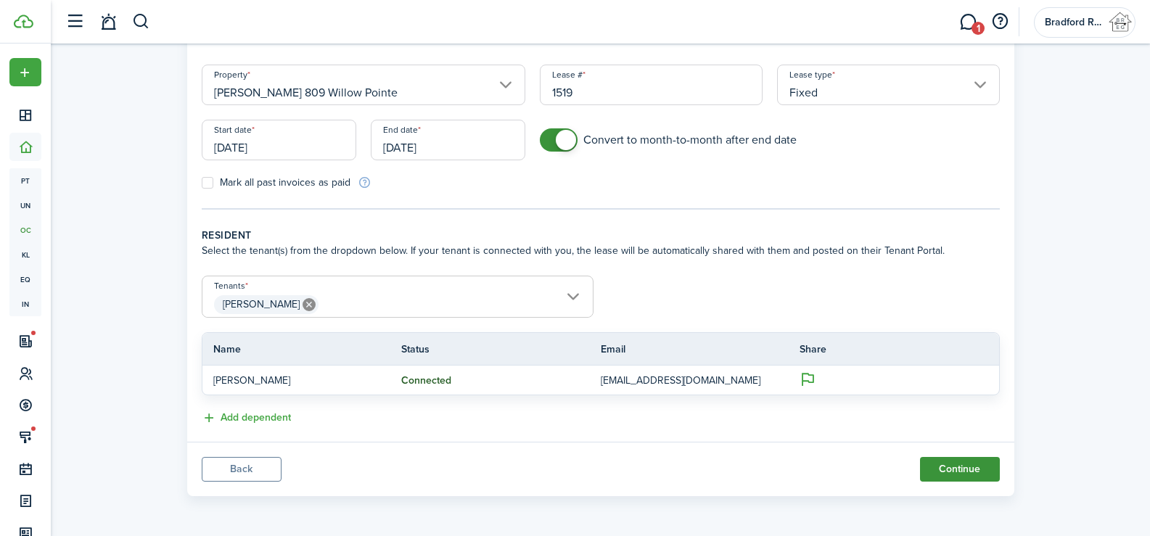
click at [966, 471] on button "Continue" at bounding box center [960, 469] width 80 height 25
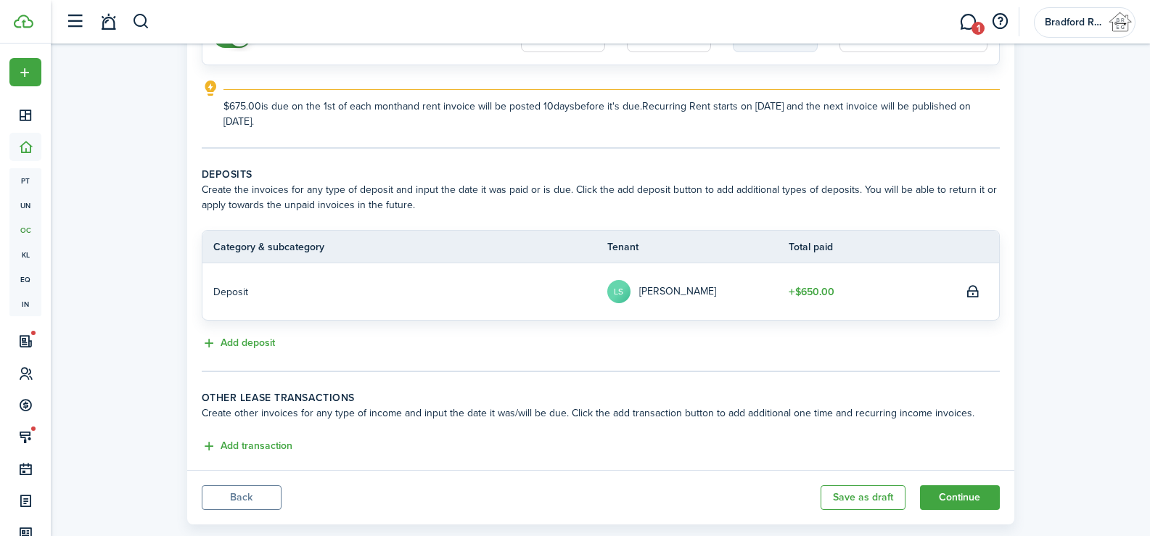
scroll to position [218, 0]
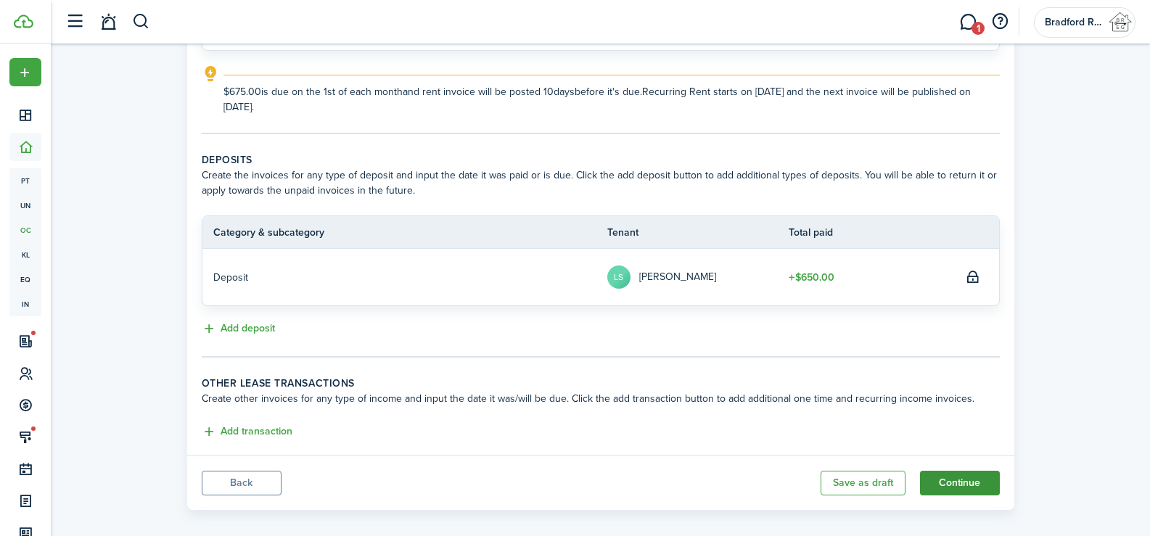
click at [965, 487] on button "Continue" at bounding box center [960, 483] width 80 height 25
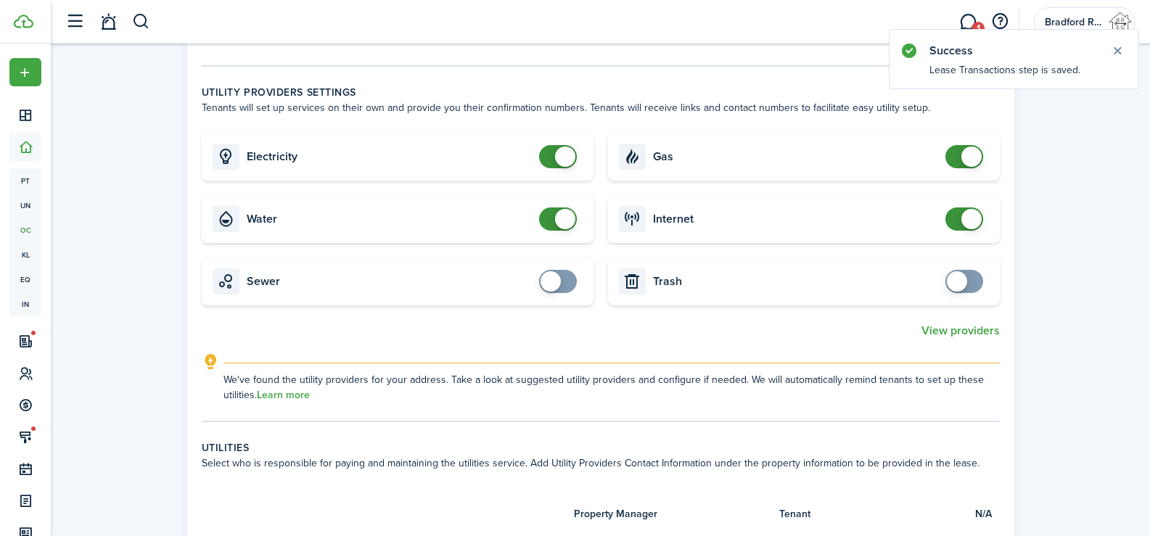
scroll to position [580, 0]
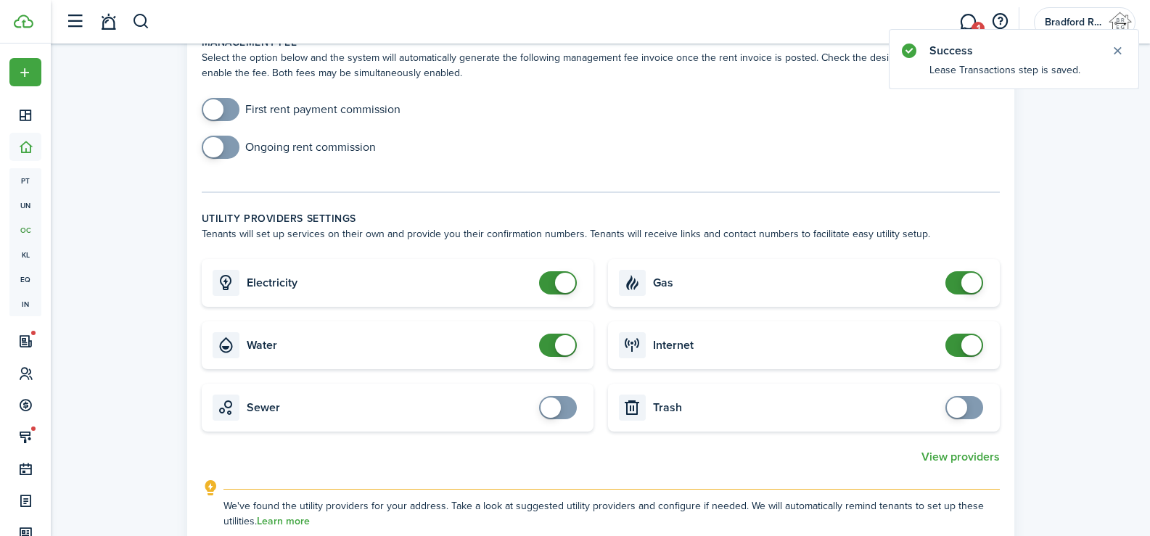
checkbox input "false"
click at [963, 347] on span at bounding box center [971, 345] width 20 height 20
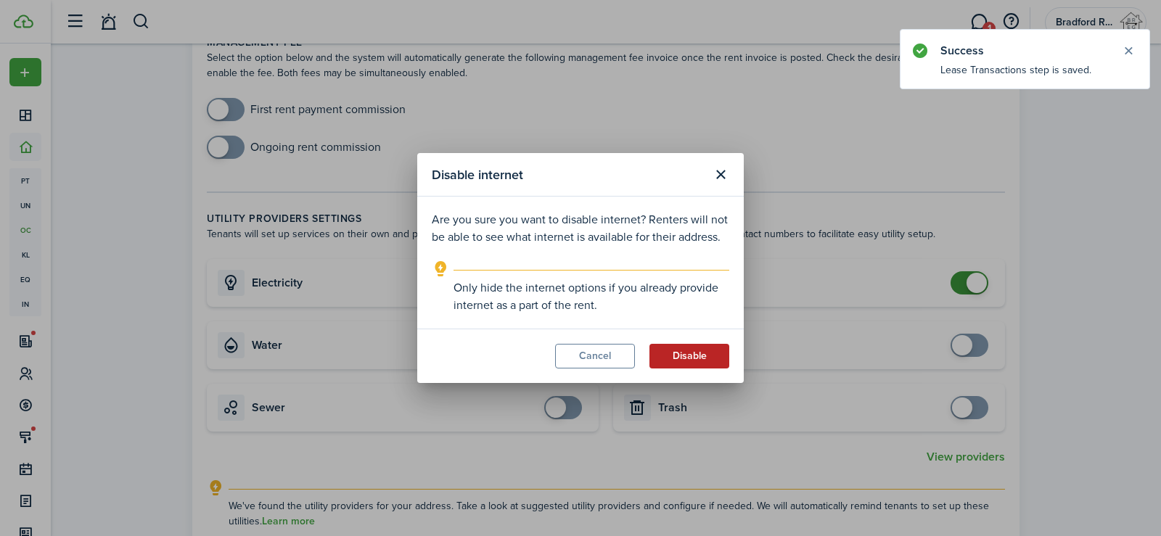
click at [677, 361] on button "Disable" at bounding box center [689, 356] width 80 height 25
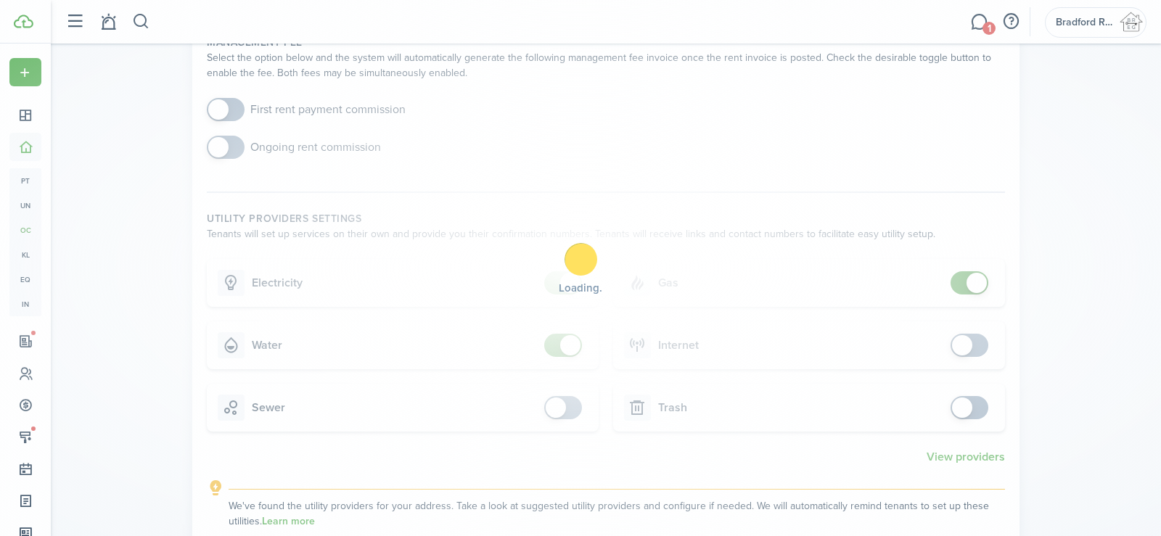
click at [969, 280] on div "Loading" at bounding box center [580, 268] width 1161 height 536
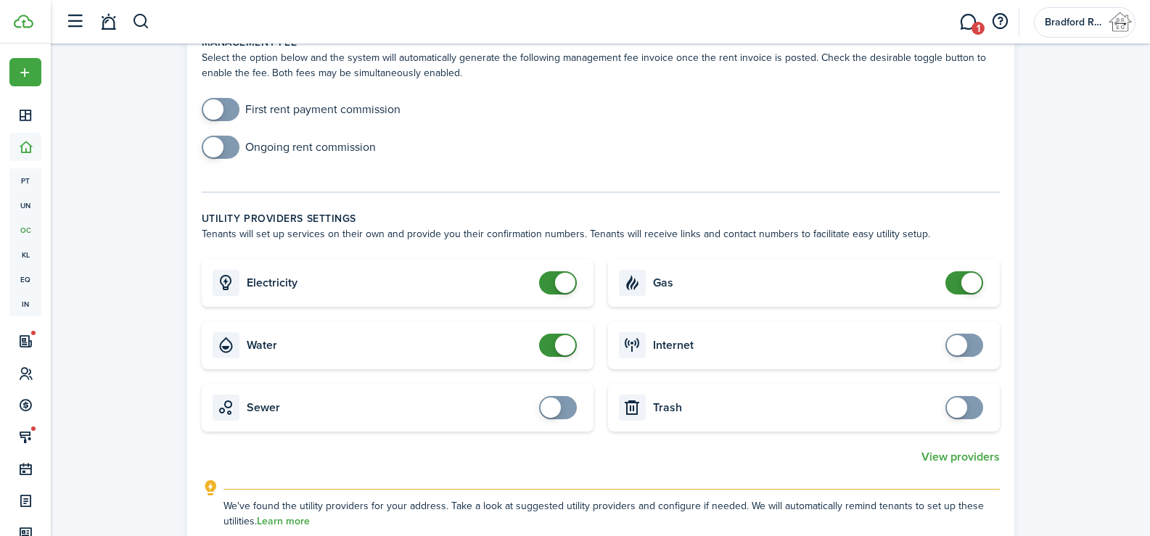
checkbox input "false"
click at [970, 287] on span at bounding box center [971, 283] width 20 height 20
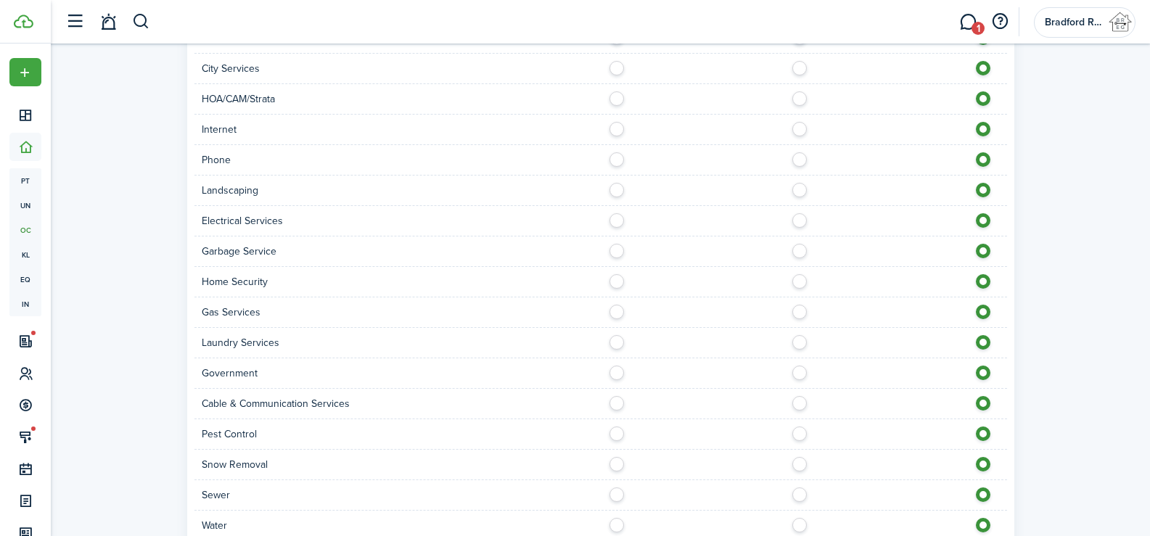
scroll to position [1325, 0]
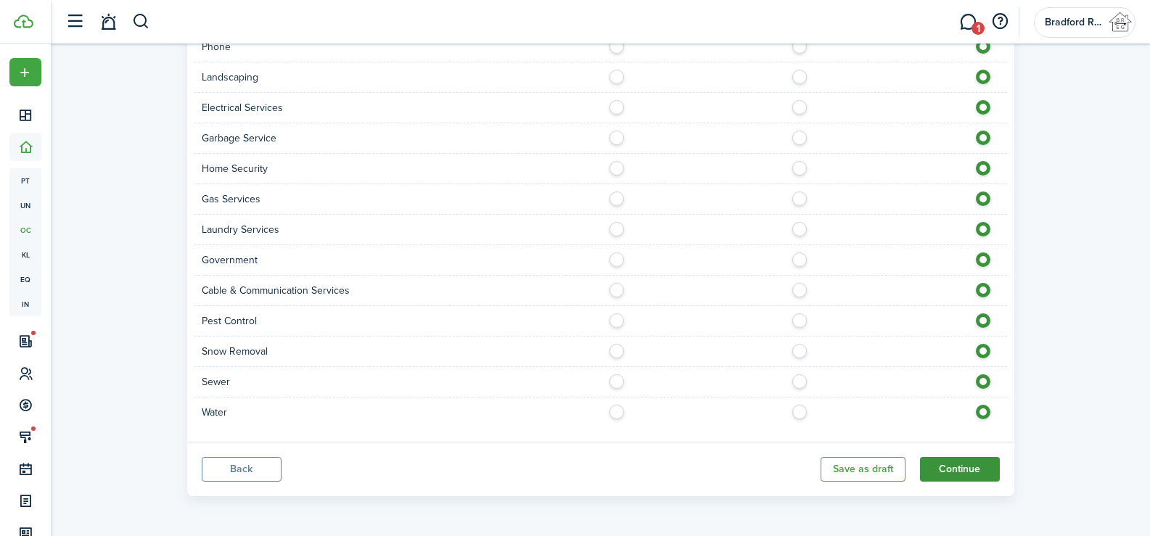
click at [949, 477] on button "Continue" at bounding box center [960, 469] width 80 height 25
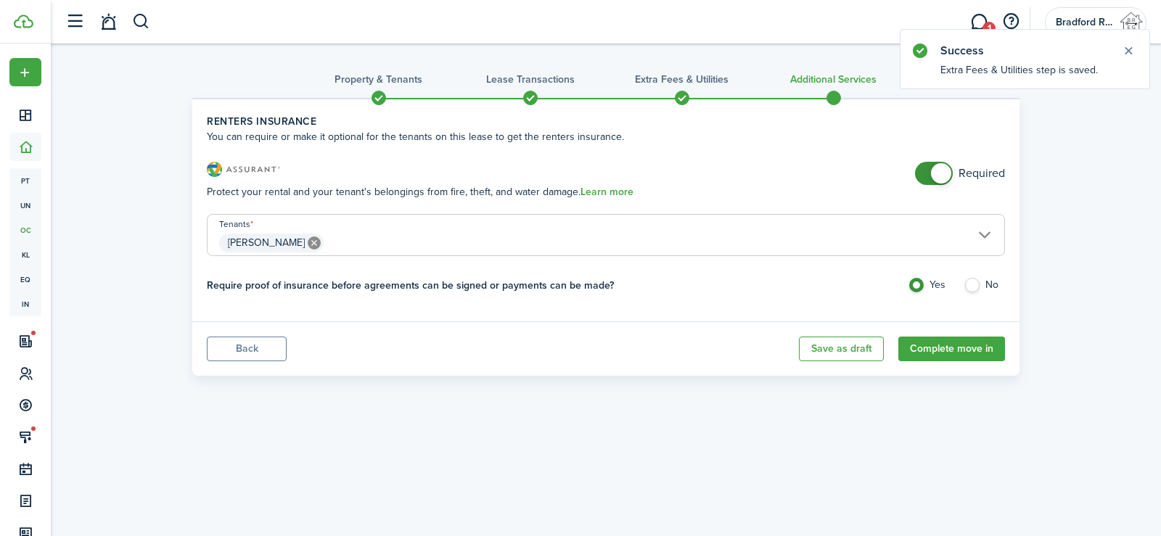
checkbox input "false"
click at [926, 172] on span at bounding box center [933, 173] width 15 height 23
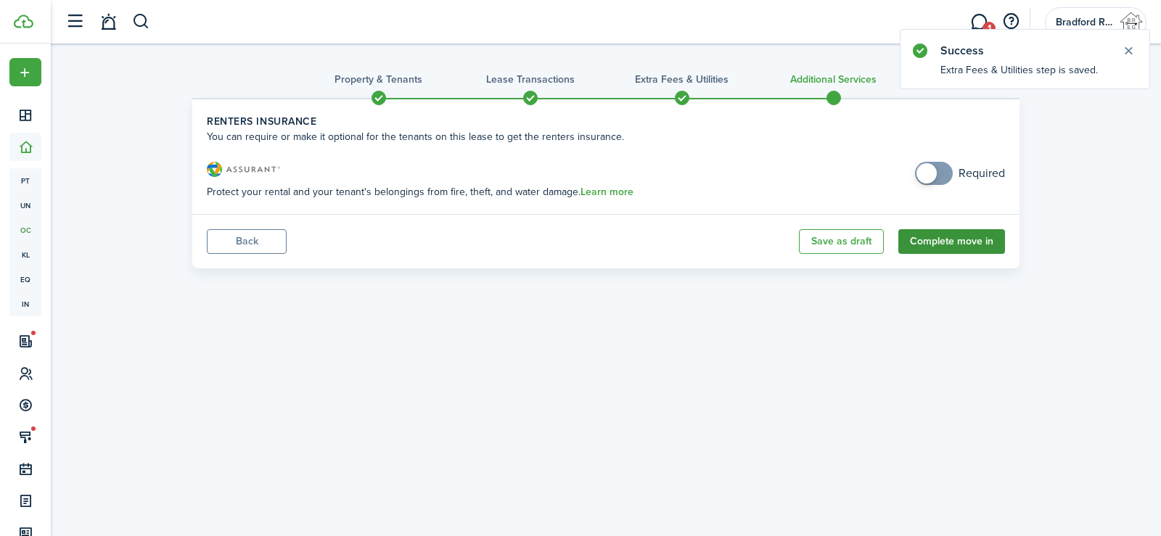
click at [952, 248] on button "Complete move in" at bounding box center [951, 241] width 107 height 25
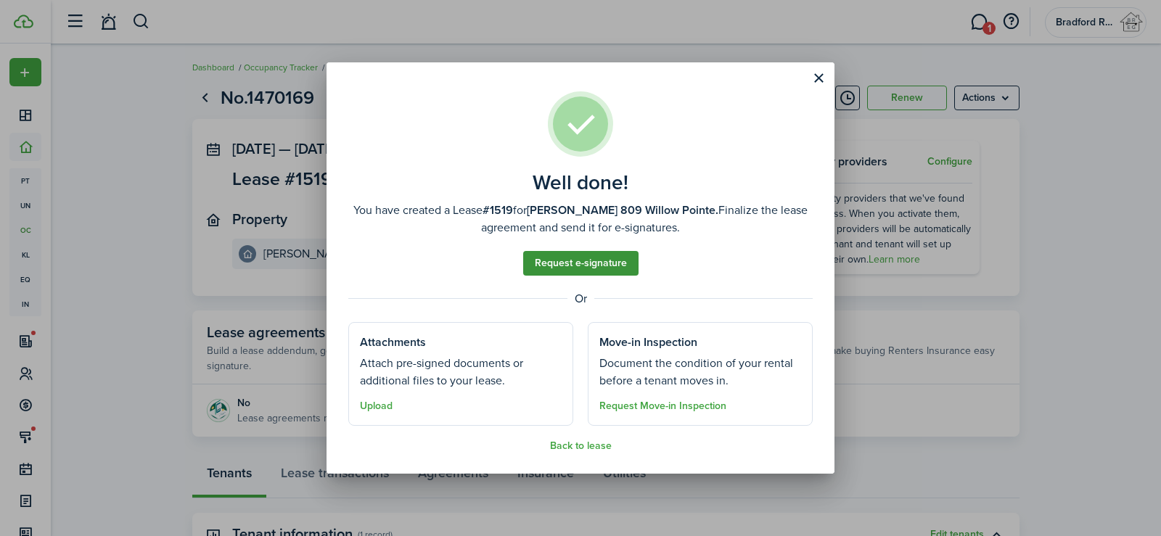
click at [593, 261] on link "Request e-signature" at bounding box center [580, 263] width 115 height 25
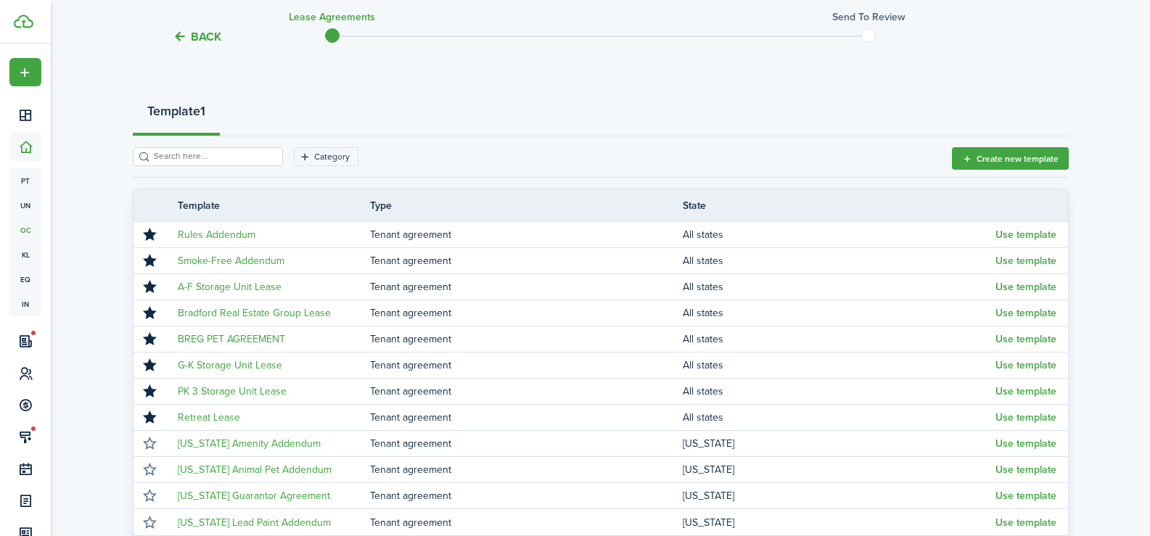
scroll to position [290, 0]
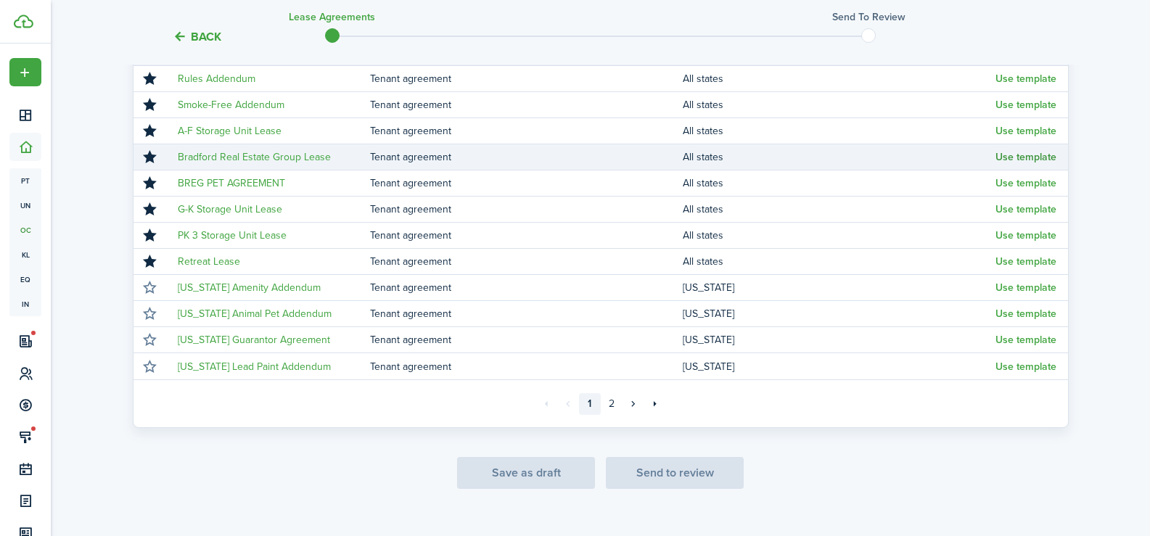
click at [1028, 158] on button "Use template" at bounding box center [1025, 158] width 61 height 12
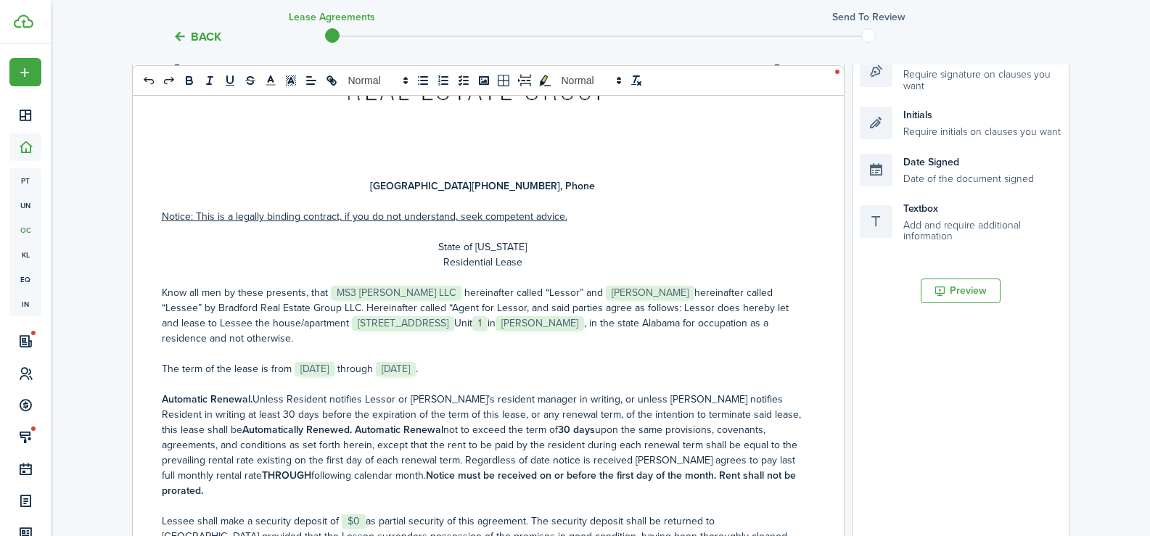
scroll to position [363, 0]
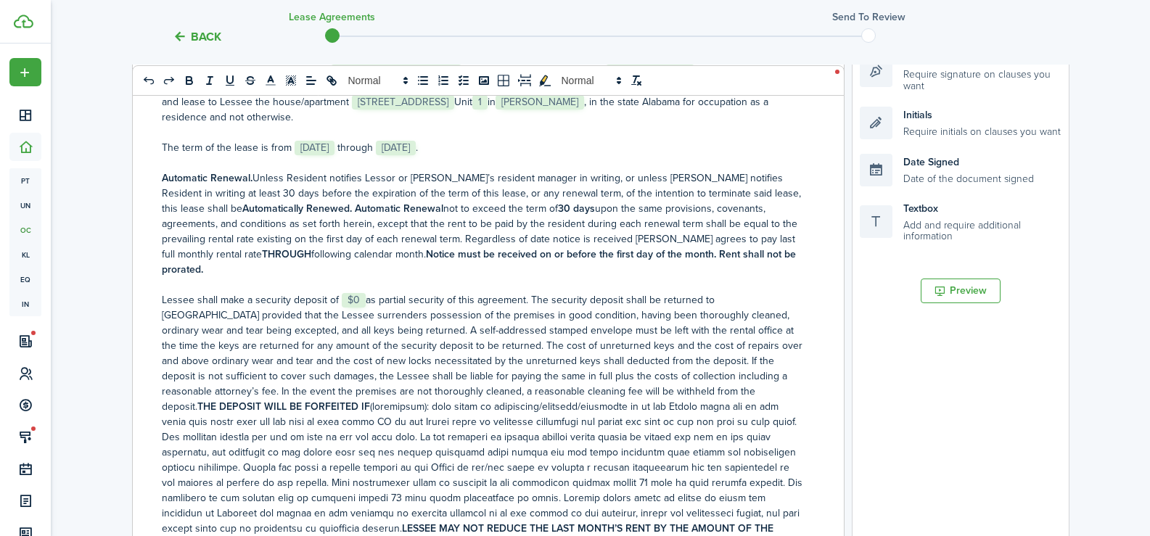
click at [362, 292] on p "Lessee shall make a security deposit of ﻿ $0 ﻿ as partial security of this agre…" at bounding box center [483, 421] width 642 height 259
click at [340, 292] on p "Lessee shall make a security deposit of ﻿650 as partial security of this agreem…" at bounding box center [483, 421] width 642 height 259
click at [370, 399] on strong "THE DEPOSIT WILL BE FORFEITED IF" at bounding box center [283, 406] width 173 height 15
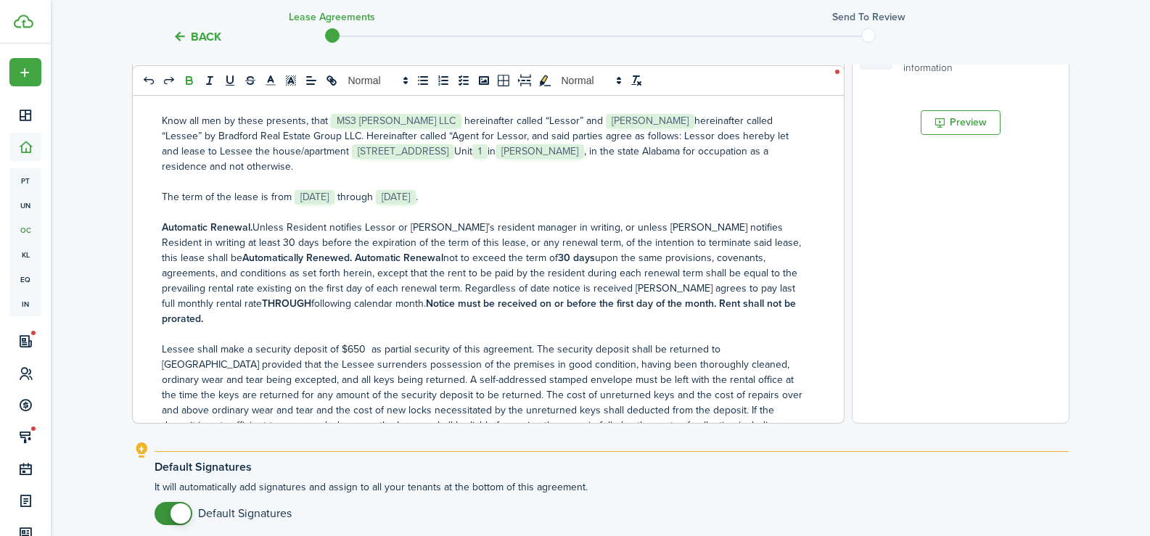
scroll to position [592, 0]
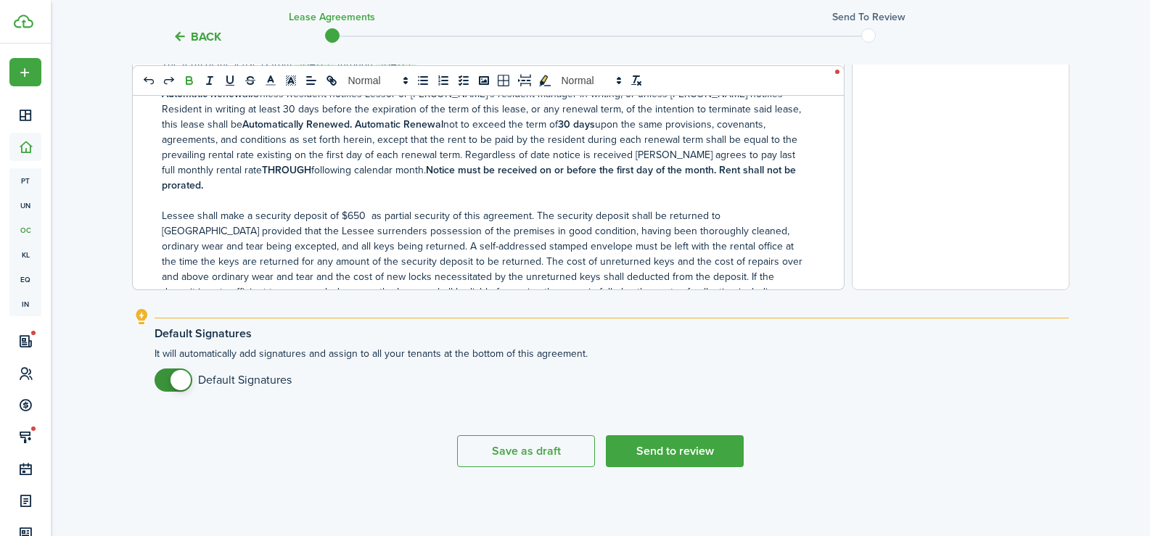
click at [759, 448] on div "Save as draft Send to review" at bounding box center [601, 451] width 936 height 32
click at [727, 448] on button "Send to review" at bounding box center [675, 451] width 138 height 32
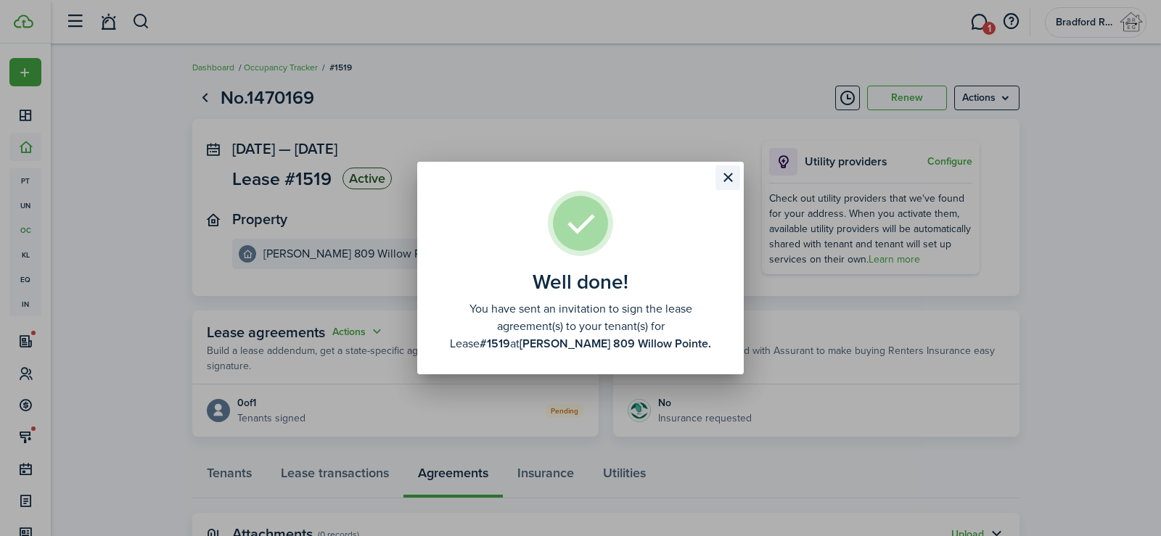
click at [727, 177] on button "Close modal" at bounding box center [727, 177] width 25 height 25
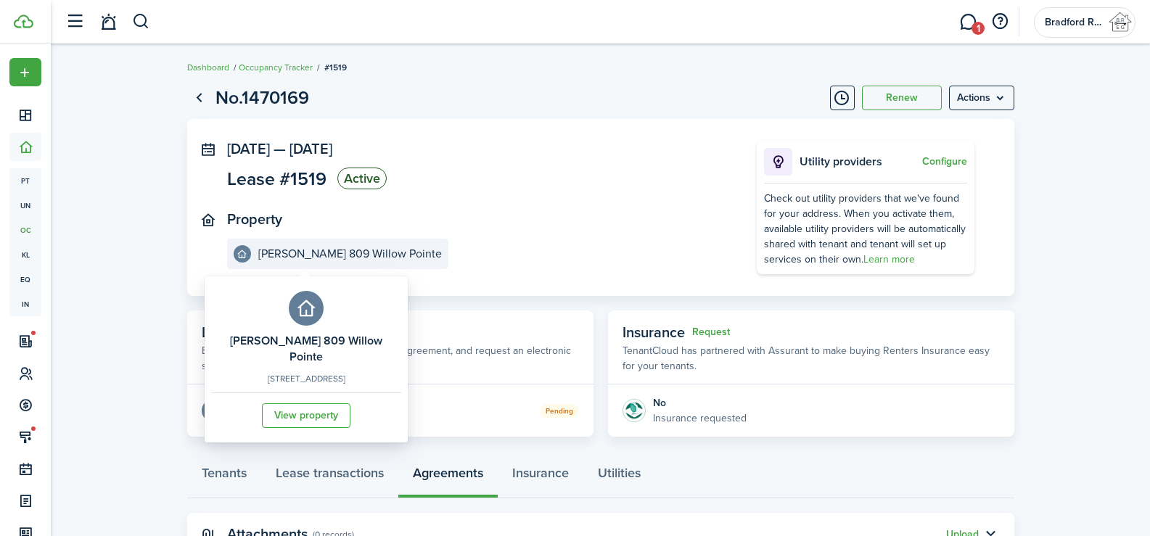
click at [326, 256] on e-details-info-title "[PERSON_NAME] 809 Willow Pointe" at bounding box center [350, 253] width 184 height 13
click at [292, 407] on link "View property" at bounding box center [306, 415] width 88 height 25
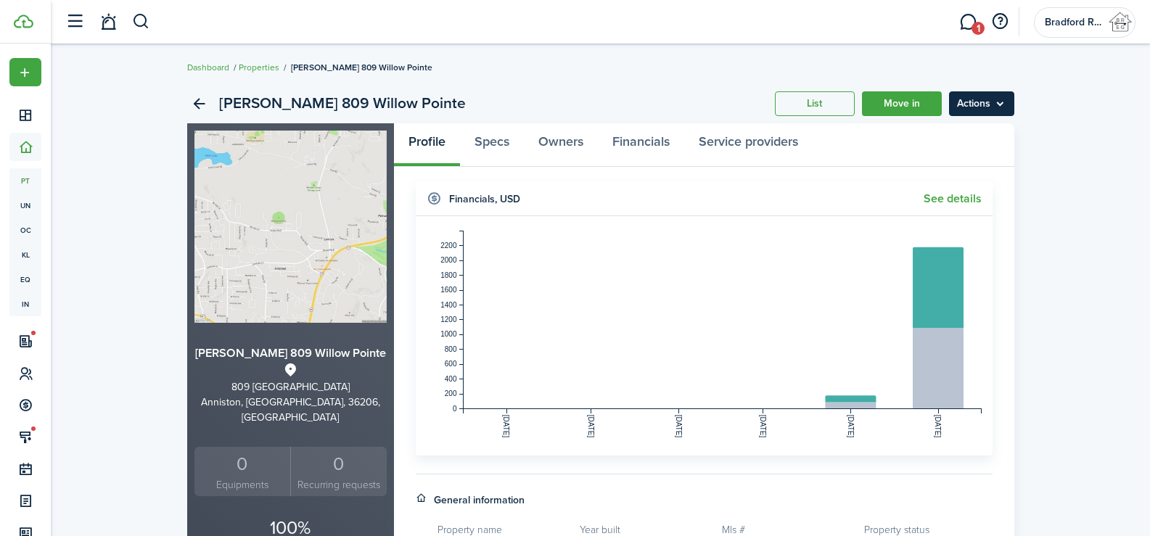
click at [983, 101] on menu-btn "Actions" at bounding box center [981, 103] width 65 height 25
click at [934, 134] on link "Edit property" at bounding box center [950, 135] width 127 height 25
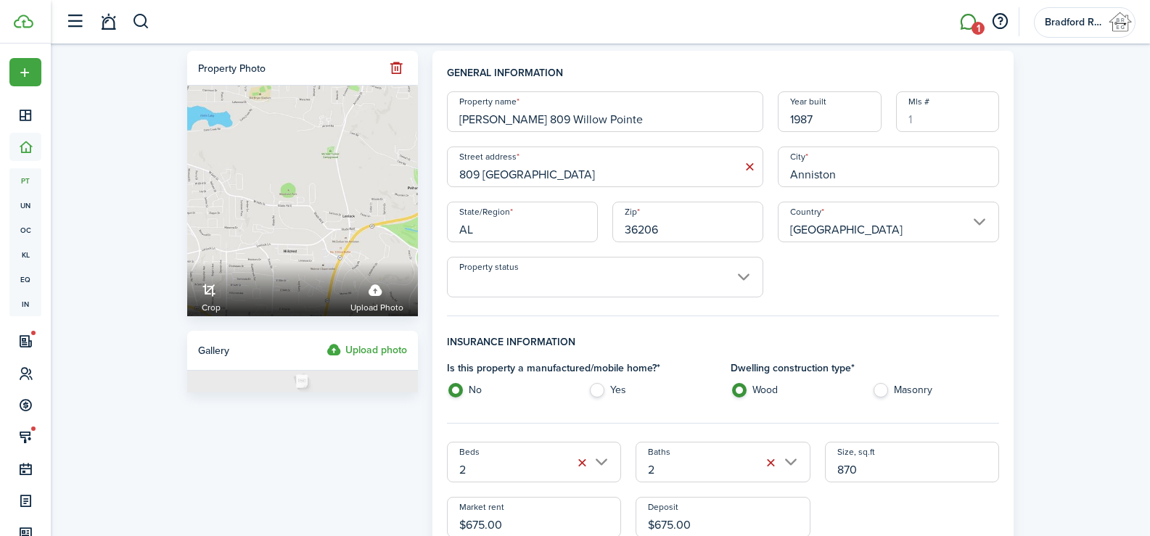
click at [971, 24] on link "1" at bounding box center [968, 22] width 28 height 37
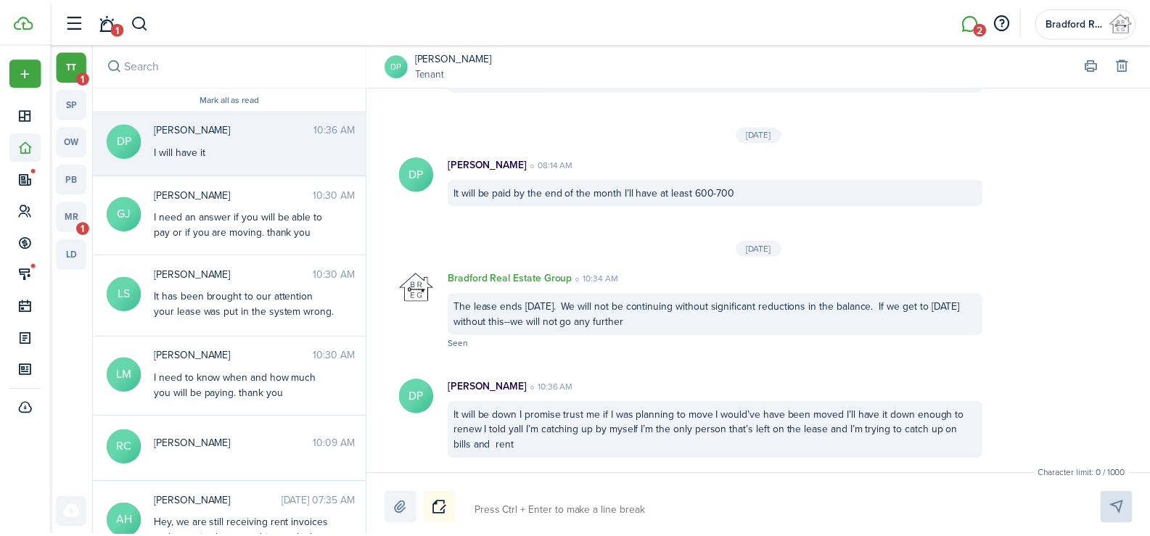
scroll to position [1943, 0]
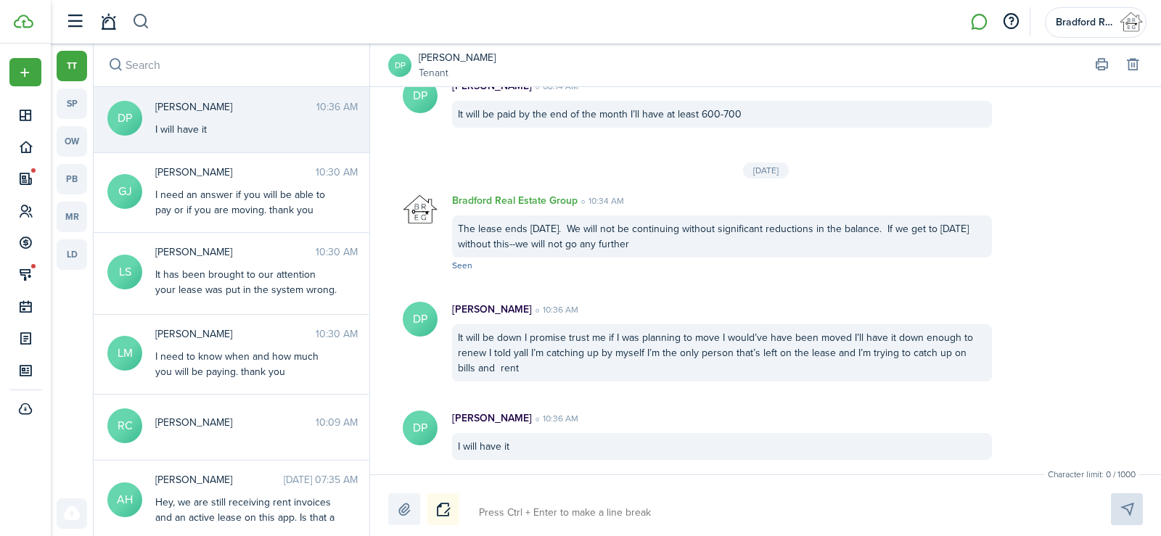
click at [148, 15] on button "button" at bounding box center [141, 21] width 18 height 25
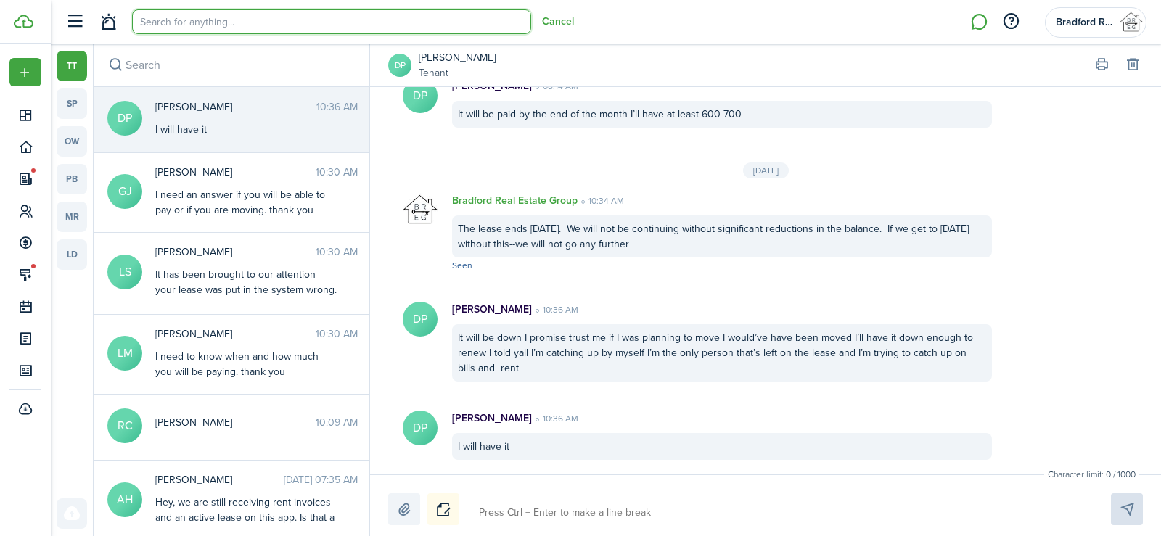
click at [154, 16] on input "search" at bounding box center [331, 21] width 399 height 25
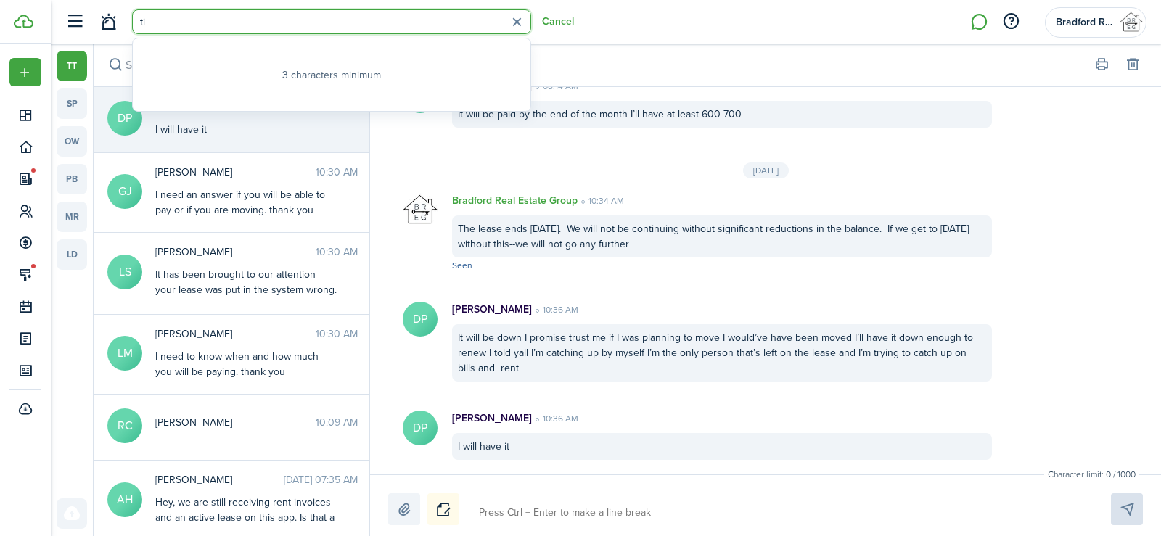
type input "t"
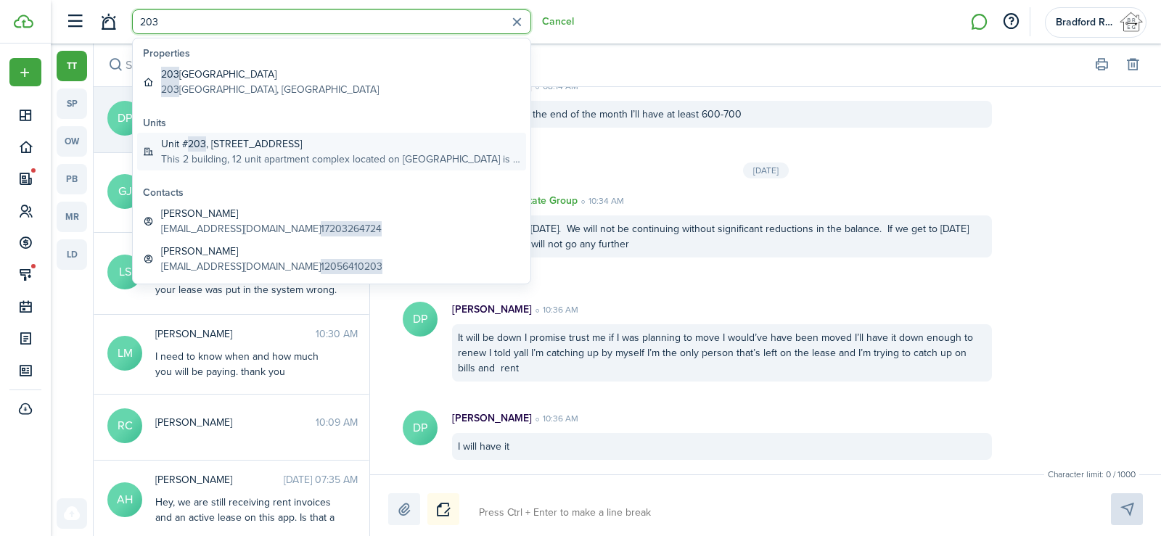
type input "203"
click at [239, 148] on global-search-item-title "[STREET_ADDRESS]" at bounding box center [340, 143] width 359 height 15
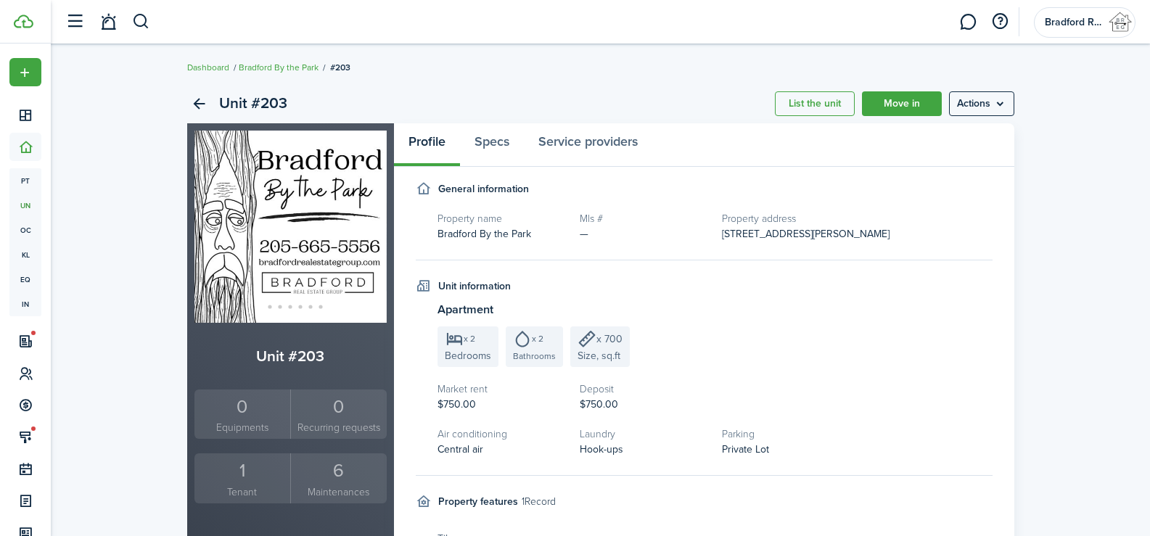
click at [231, 487] on small "Tenant" at bounding box center [242, 492] width 89 height 15
click at [145, 28] on button "button" at bounding box center [141, 21] width 18 height 25
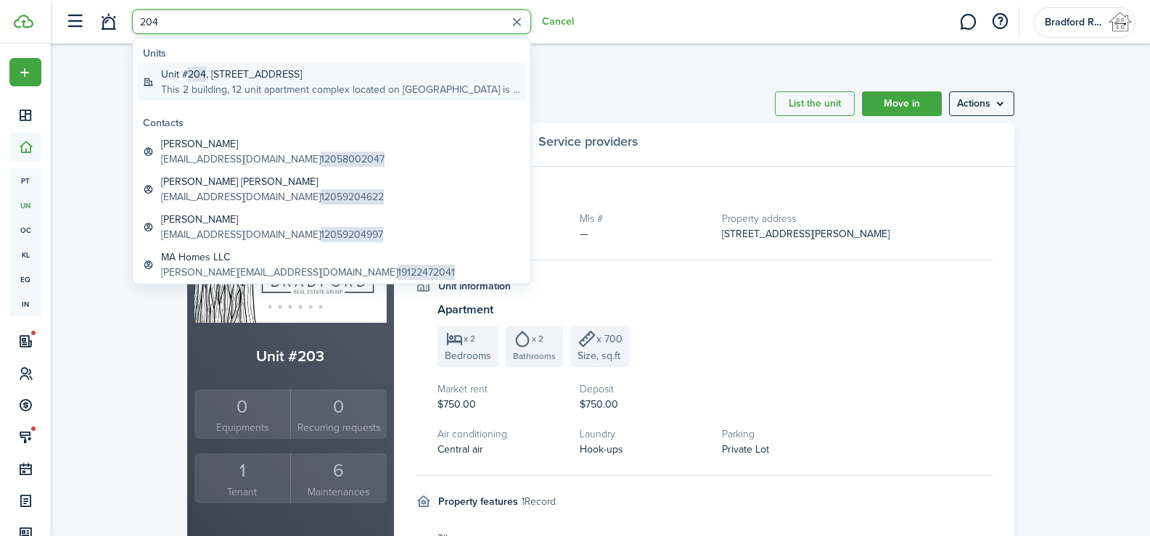
type input "204"
click at [294, 74] on global-search-item-title "[STREET_ADDRESS]" at bounding box center [340, 74] width 359 height 15
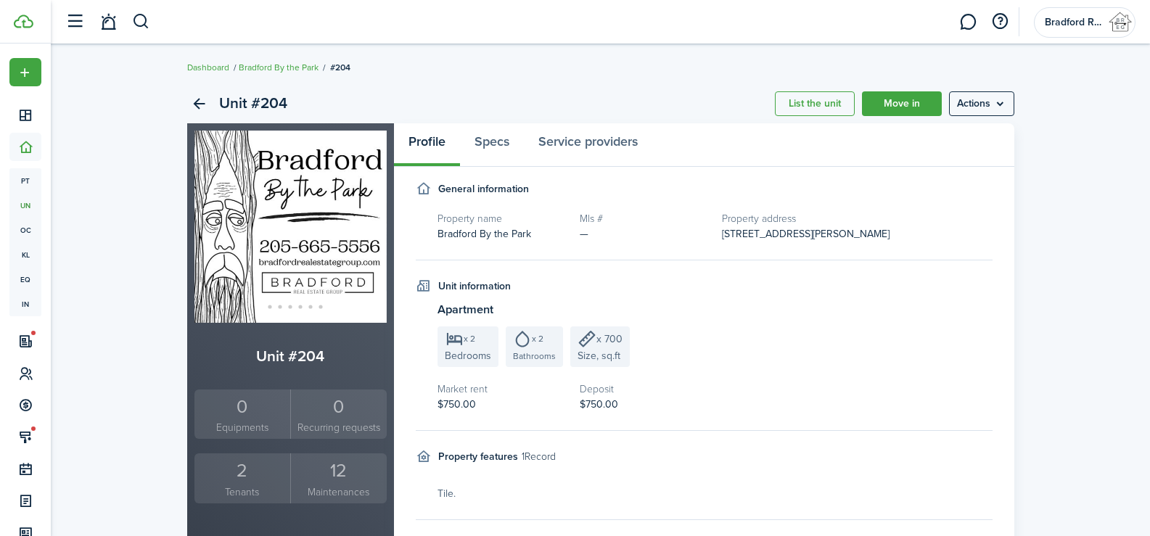
click at [244, 479] on div "2" at bounding box center [242, 471] width 89 height 28
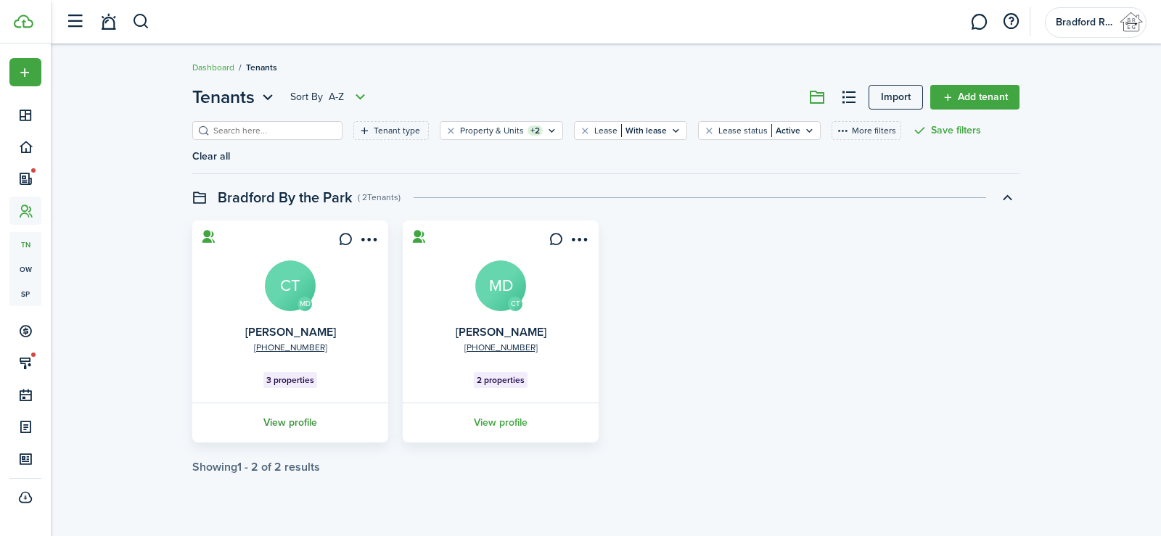
click at [318, 403] on link "View profile" at bounding box center [290, 423] width 200 height 40
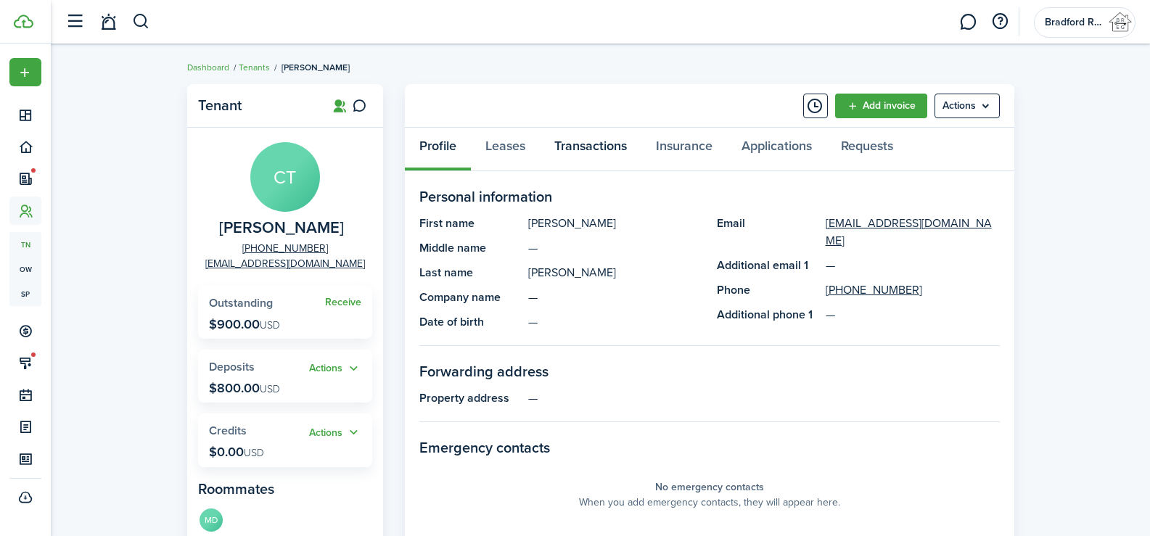
click at [590, 144] on link "Transactions" at bounding box center [591, 150] width 102 height 44
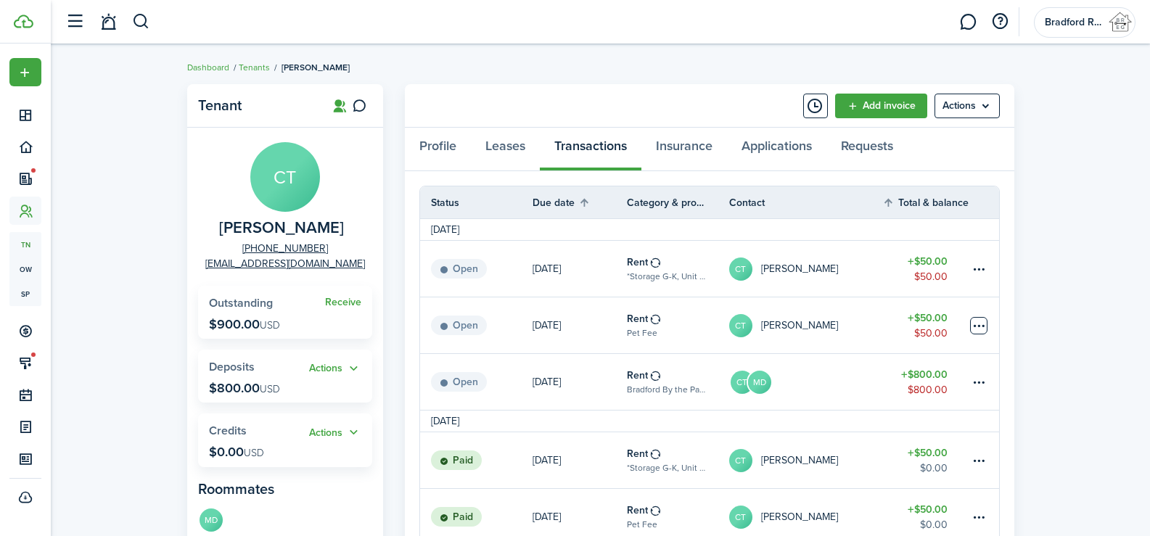
click at [982, 329] on table-menu-btn-icon at bounding box center [978, 325] width 17 height 17
click at [973, 324] on table-menu-btn-icon "Open menu" at bounding box center [978, 325] width 17 height 17
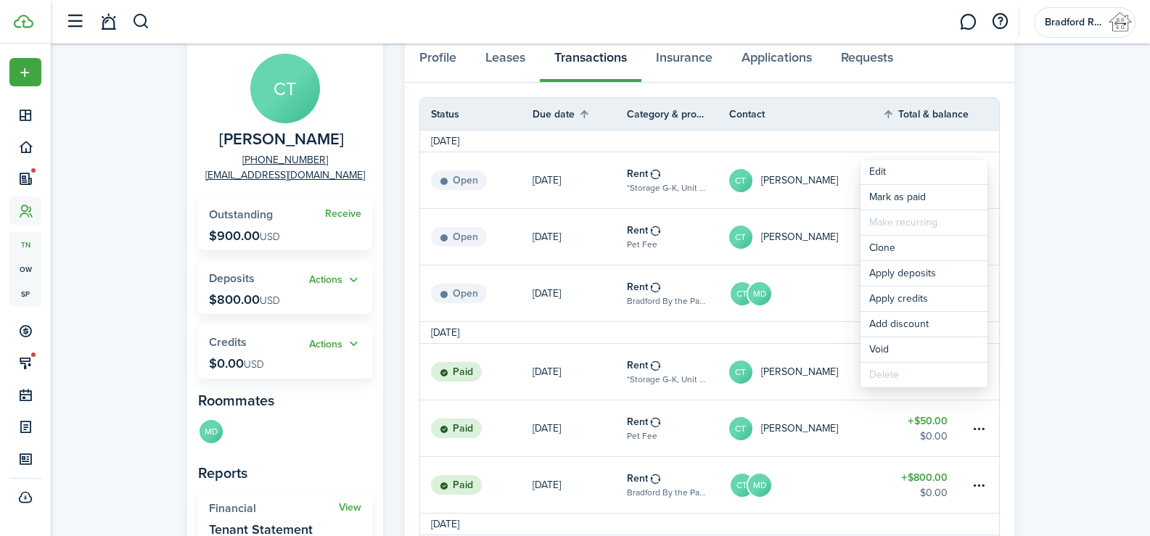
scroll to position [145, 0]
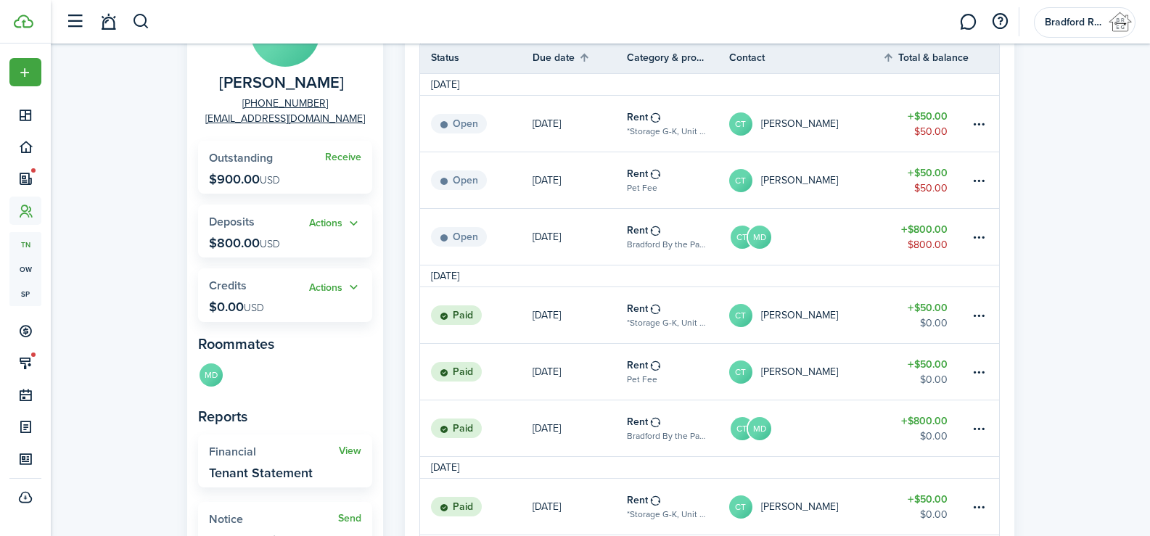
click at [788, 242] on link "CT MD" at bounding box center [806, 237] width 154 height 56
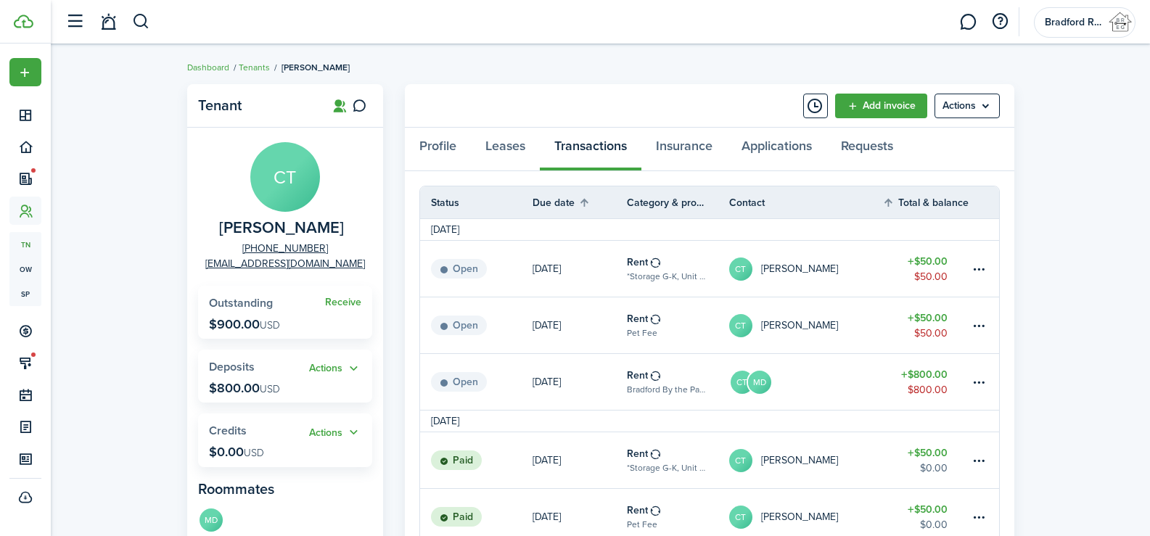
click at [794, 324] on table-profile-info-text "[PERSON_NAME]" at bounding box center [799, 326] width 77 height 12
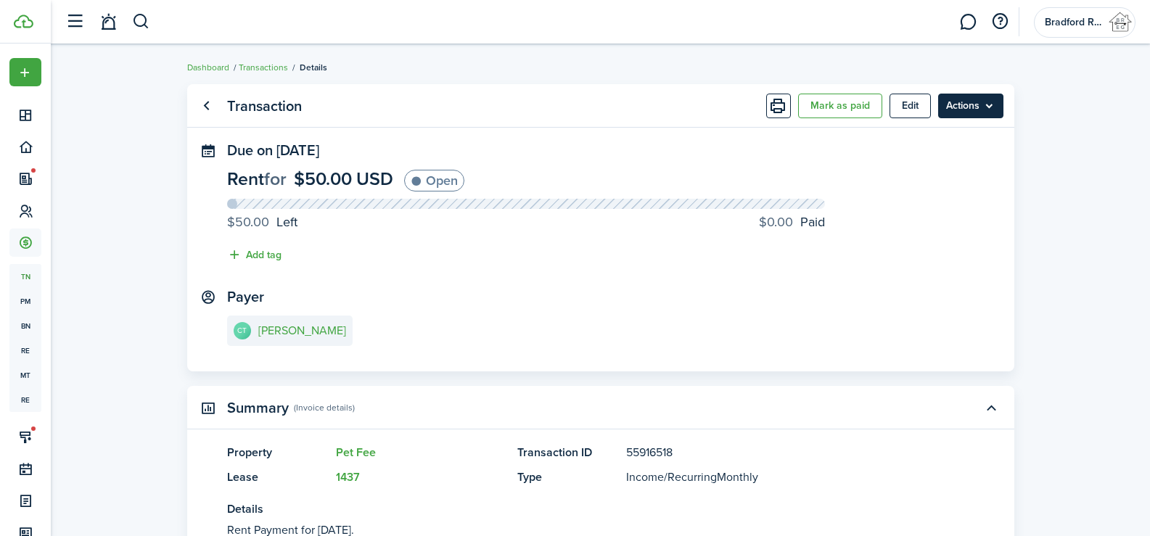
click at [971, 114] on menu-btn "Actions" at bounding box center [970, 106] width 65 height 25
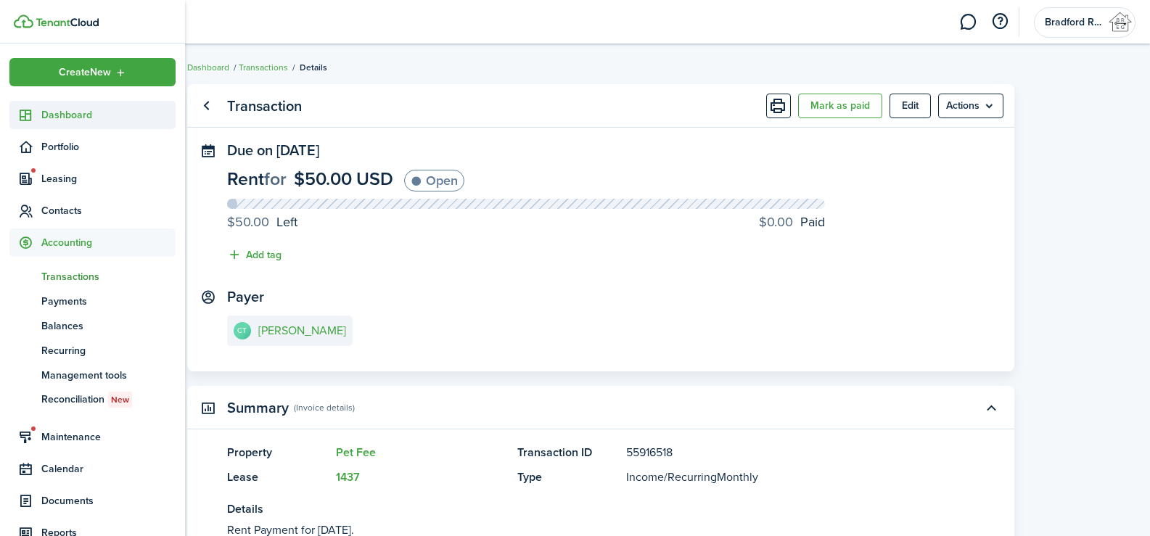
click at [51, 110] on span "Dashboard" at bounding box center [108, 114] width 134 height 15
